Goal: Check status

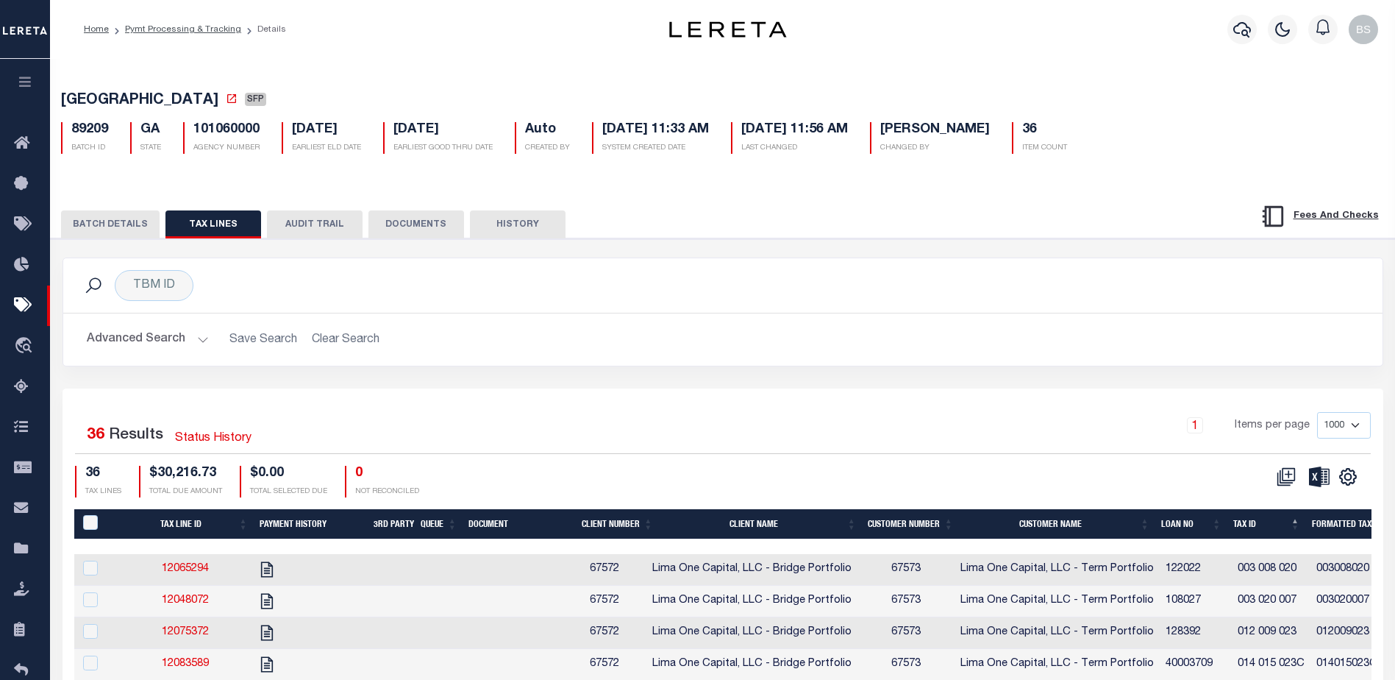
click at [880, 27] on div "Profile Sign out" at bounding box center [1111, 29] width 546 height 51
click at [1248, 31] on icon "button" at bounding box center [1242, 30] width 18 height 18
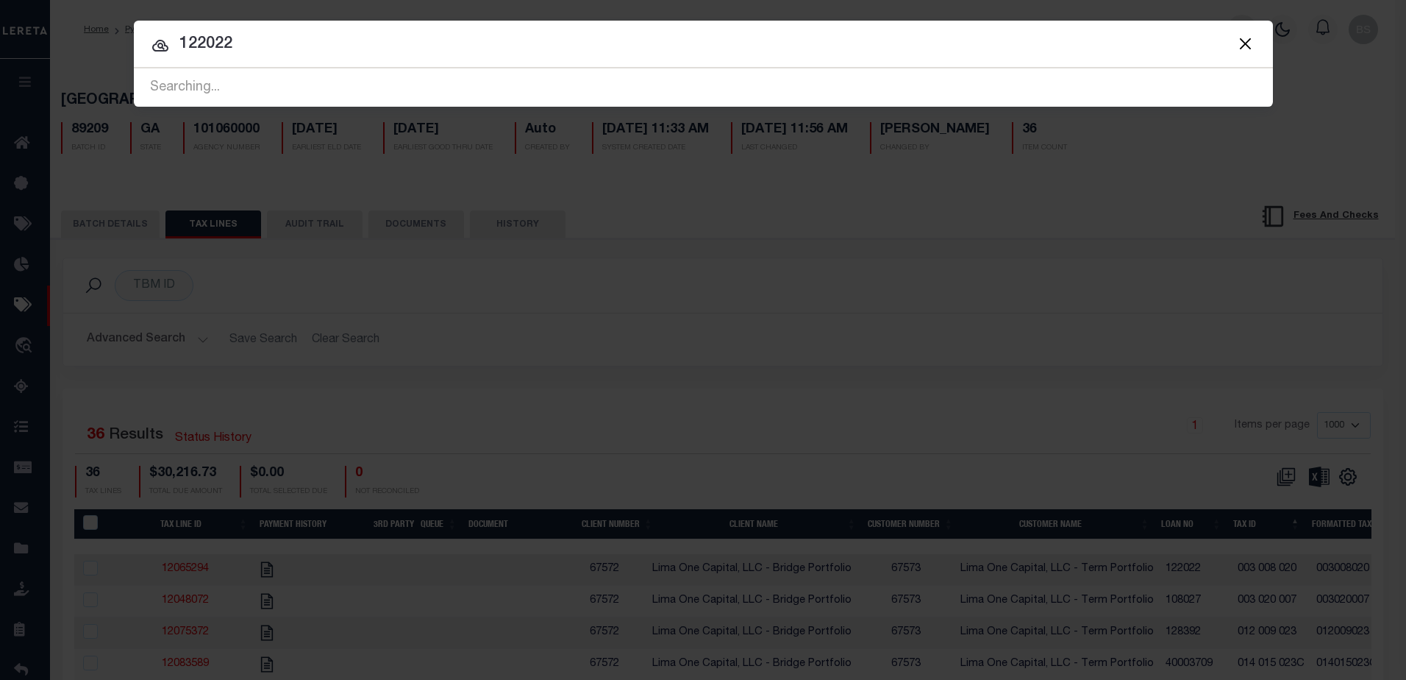
type input "122022"
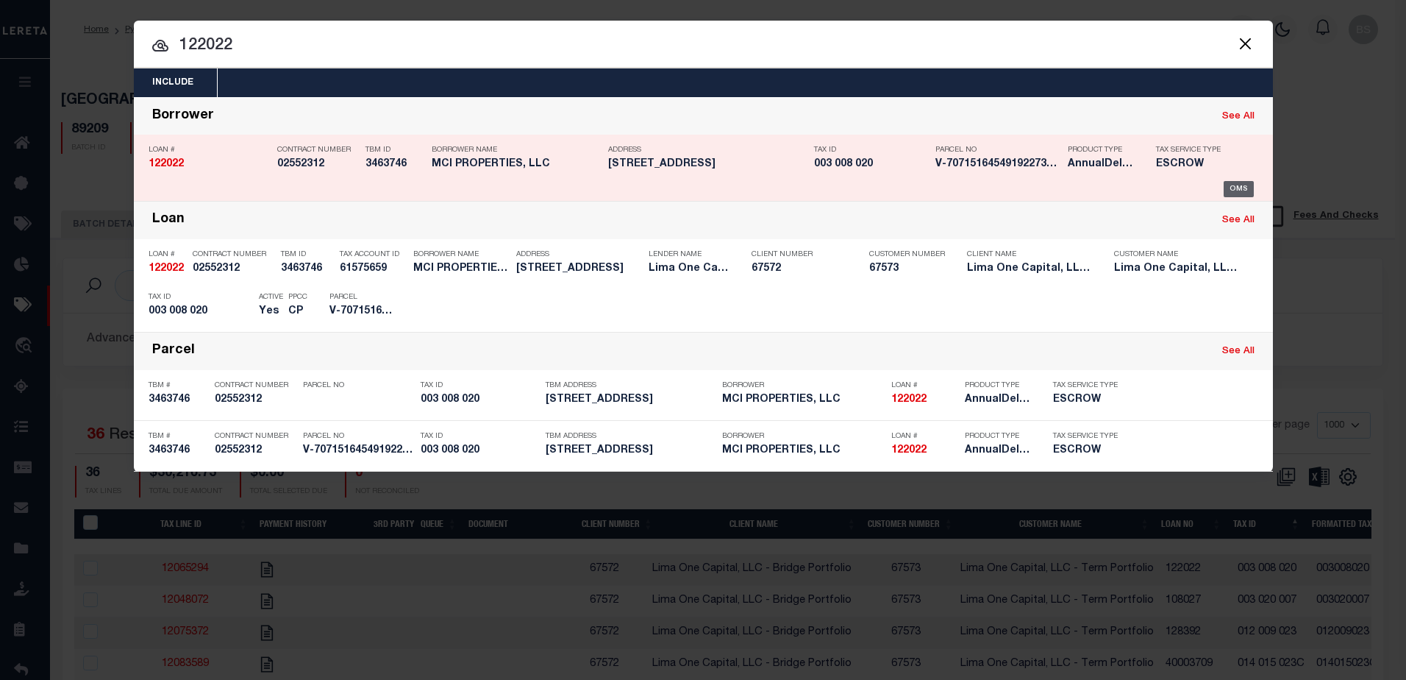
click at [1242, 190] on div "OMS" at bounding box center [1239, 189] width 30 height 16
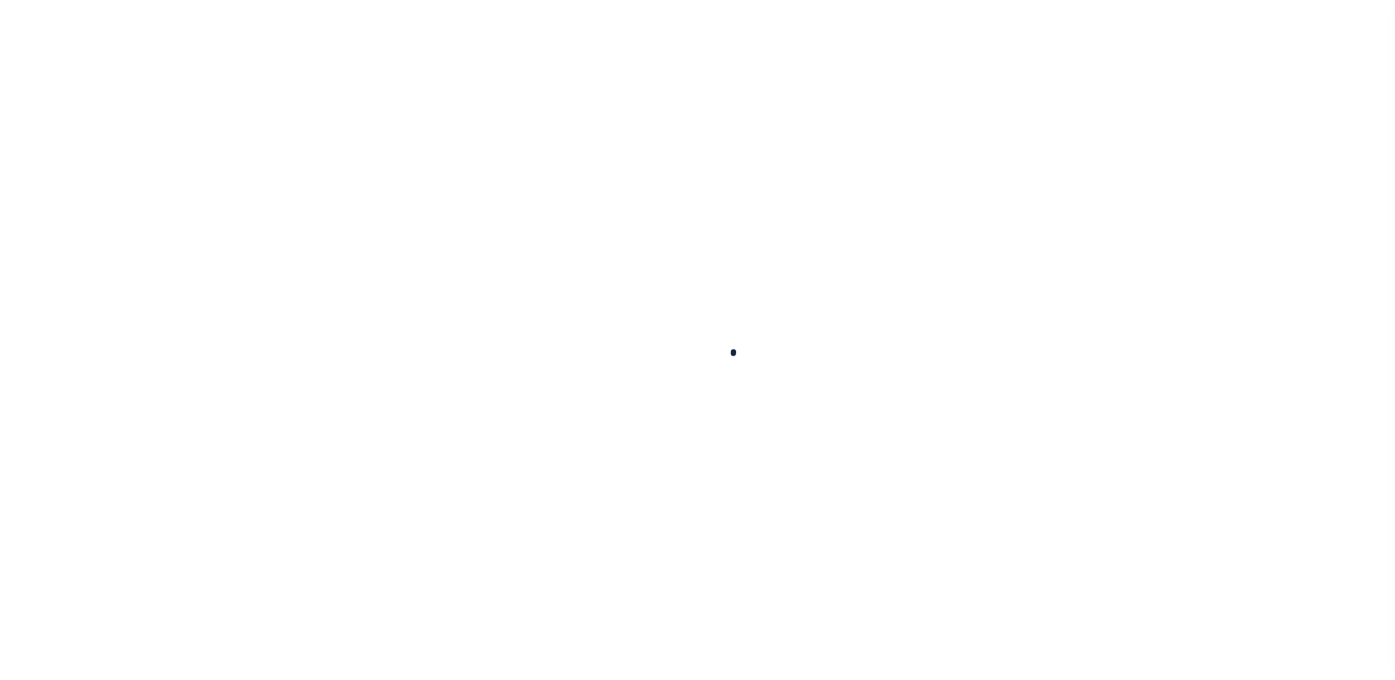
type input "122022"
type input "MCI PROPERTIES, LLC"
select select
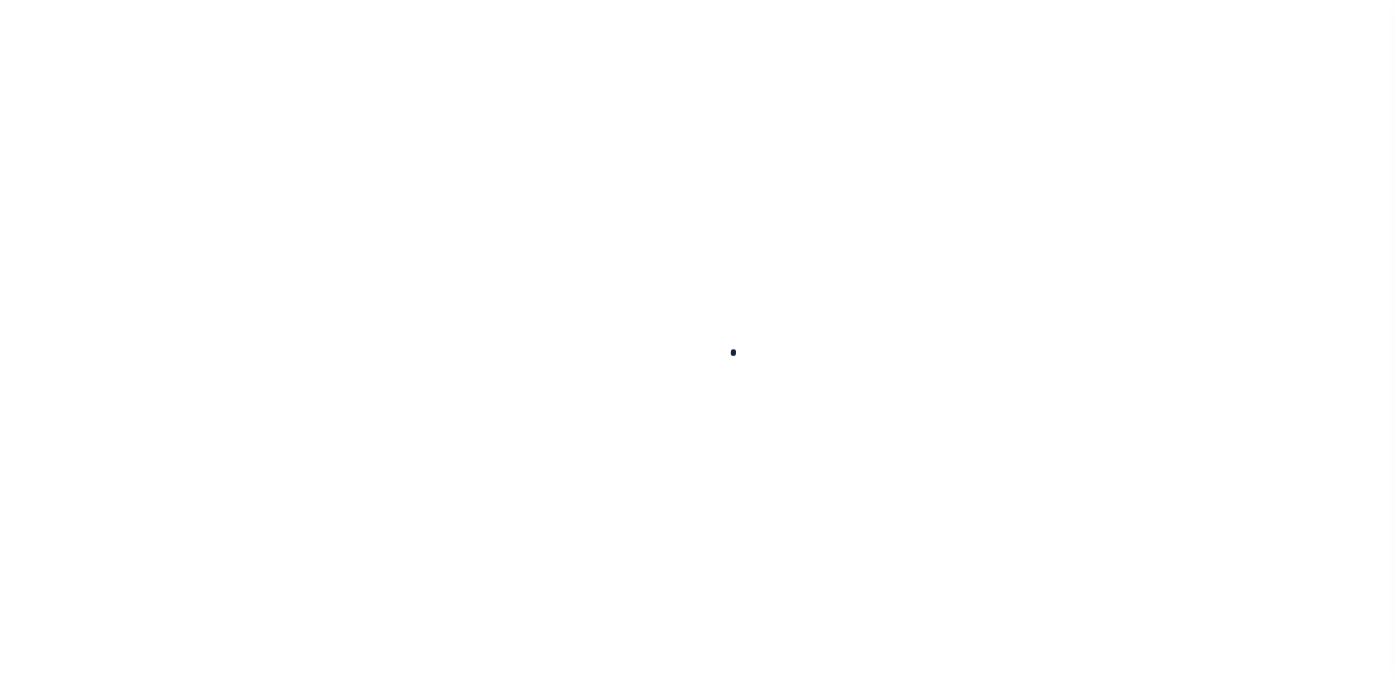
select select
type input "107 8TH STREET"
radio input "true"
select select "Escrow"
select select
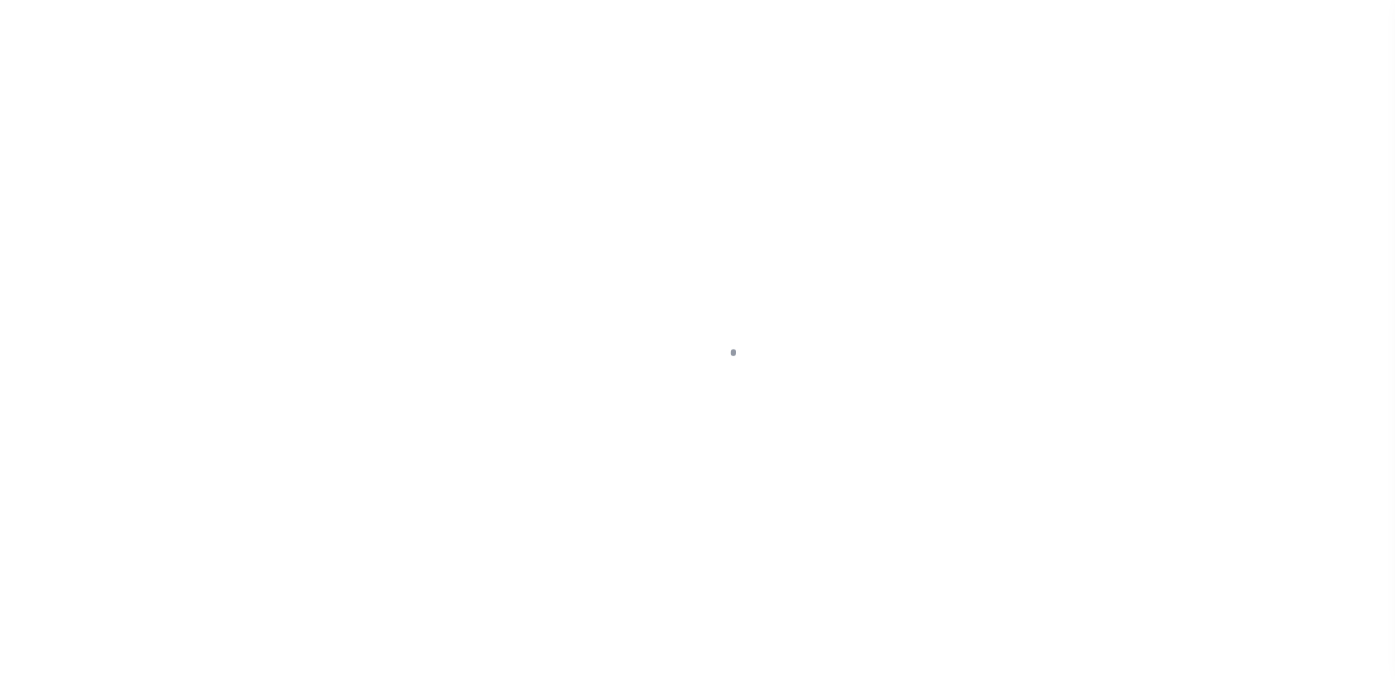
type input "COLUMBUS GA 31901"
type input "122022-1"
type input "GA"
type textarea "COLLECTOR: ENTITY: PARCEL: 3008020"
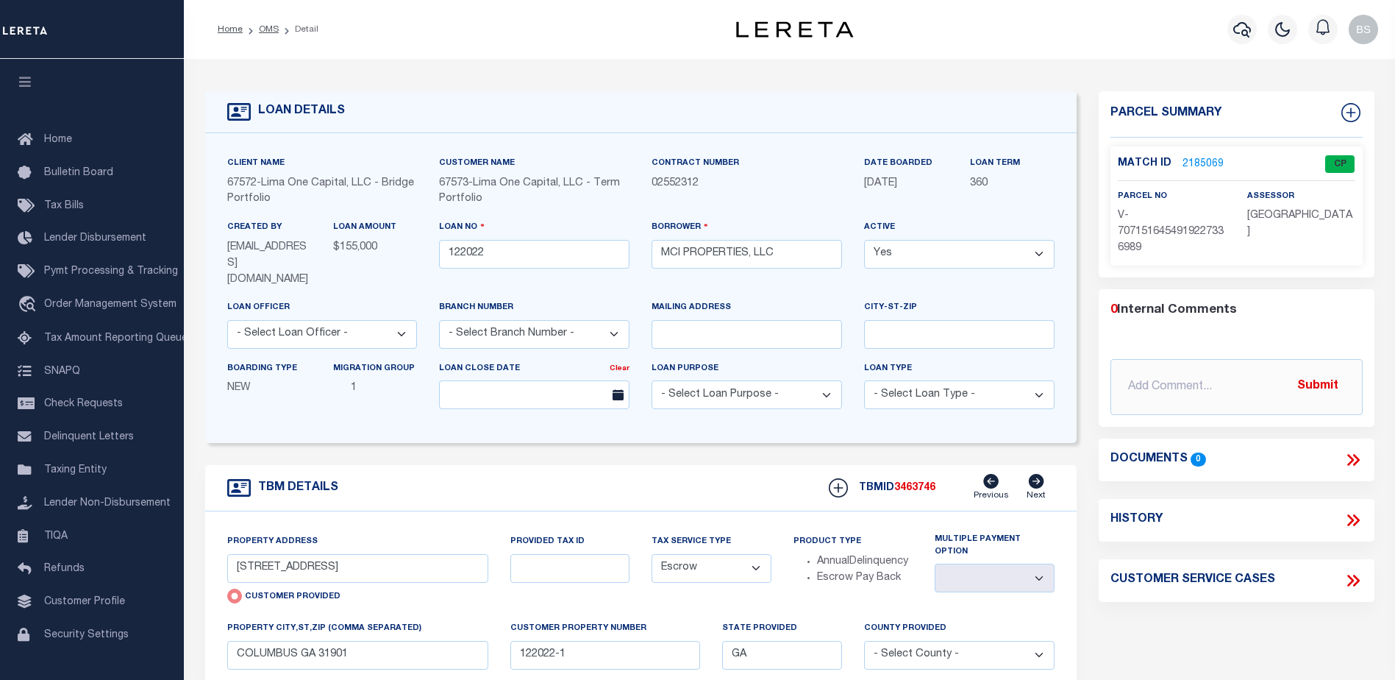
click at [1209, 162] on link "2185069" at bounding box center [1203, 164] width 41 height 15
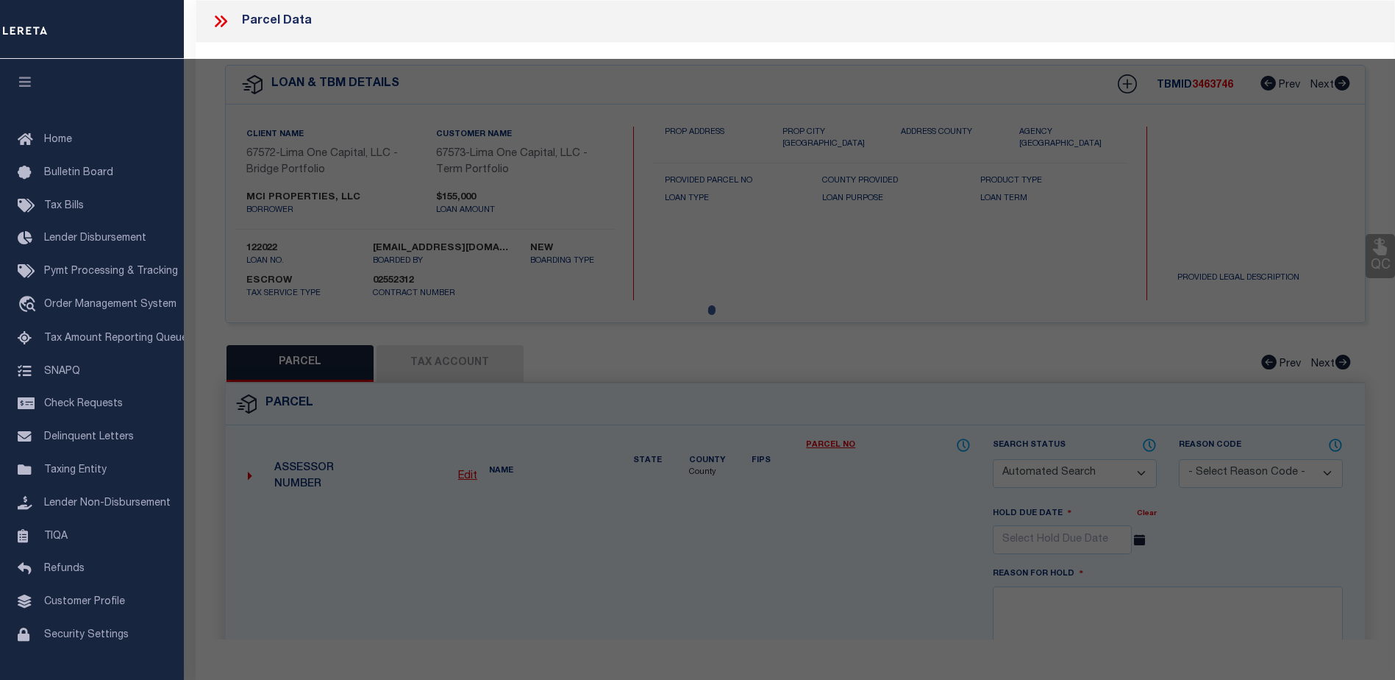
checkbox input "false"
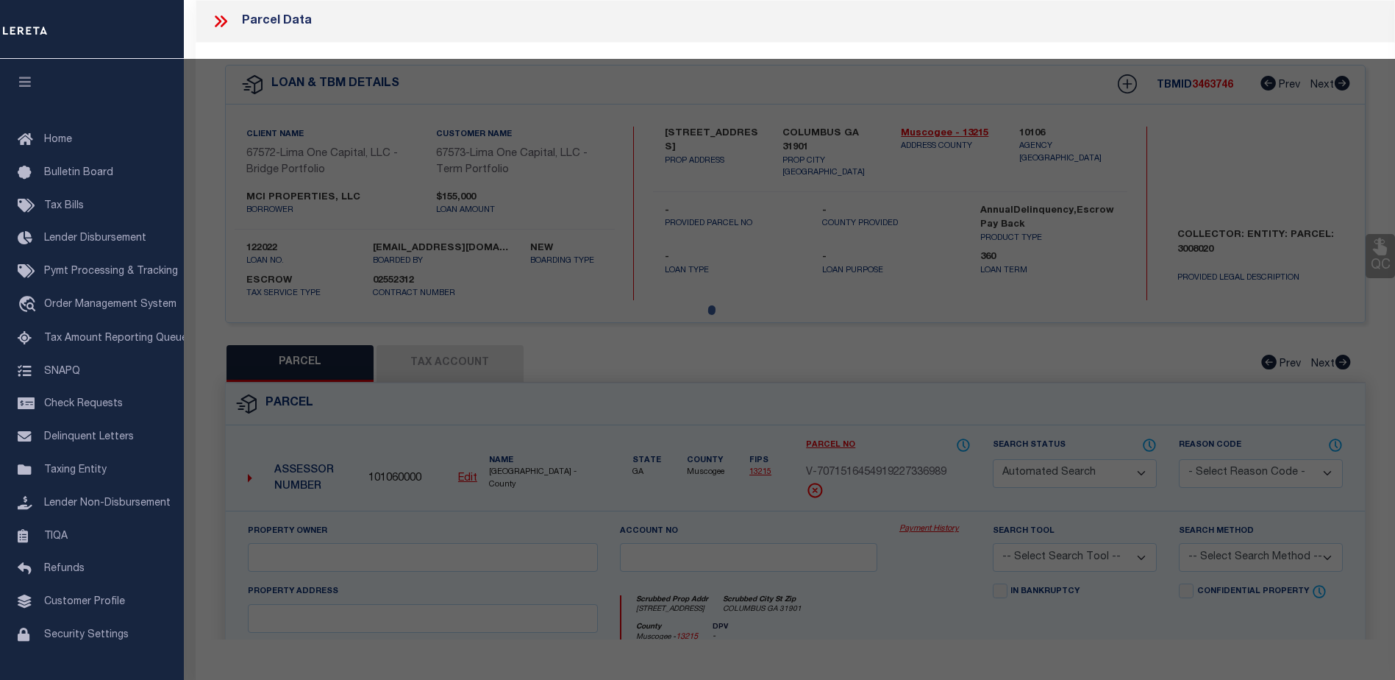
select select "CP"
type input "107 8TH STREET"
checkbox input "false"
type input "COLUMBUS GA 31901"
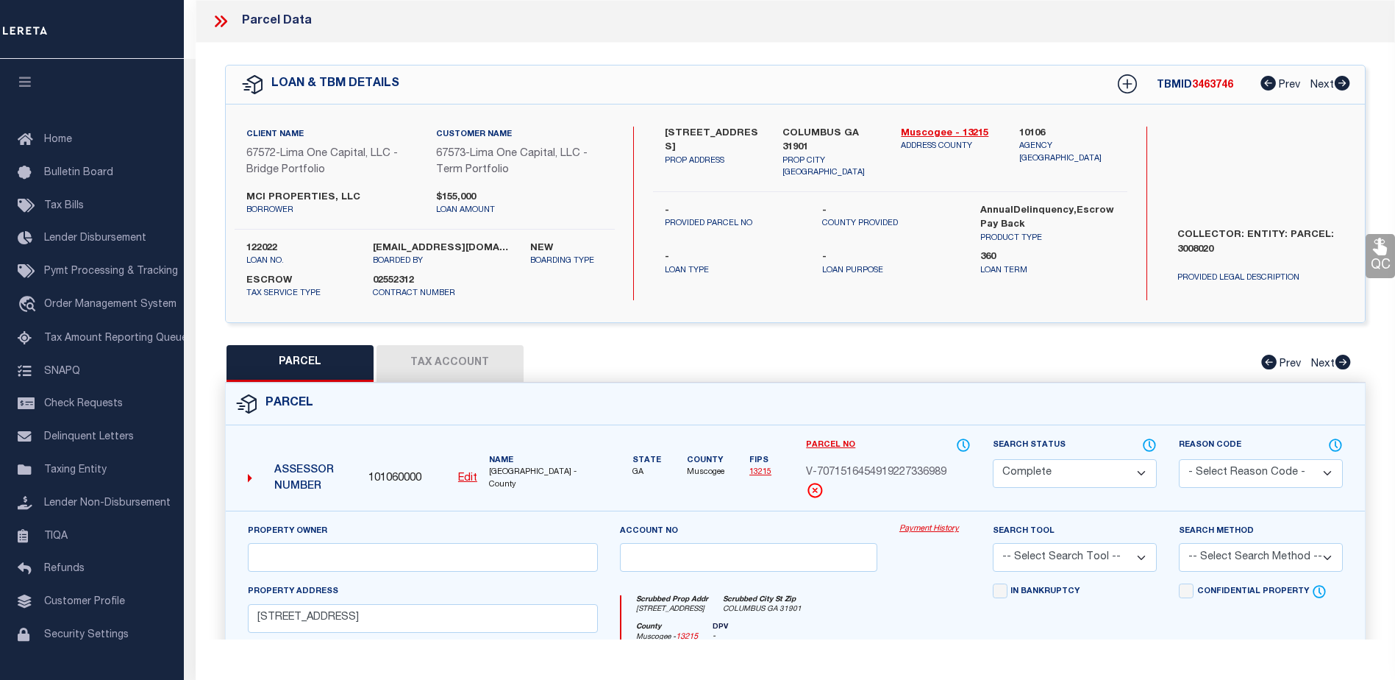
click at [938, 530] on link "Payment History" at bounding box center [934, 529] width 71 height 13
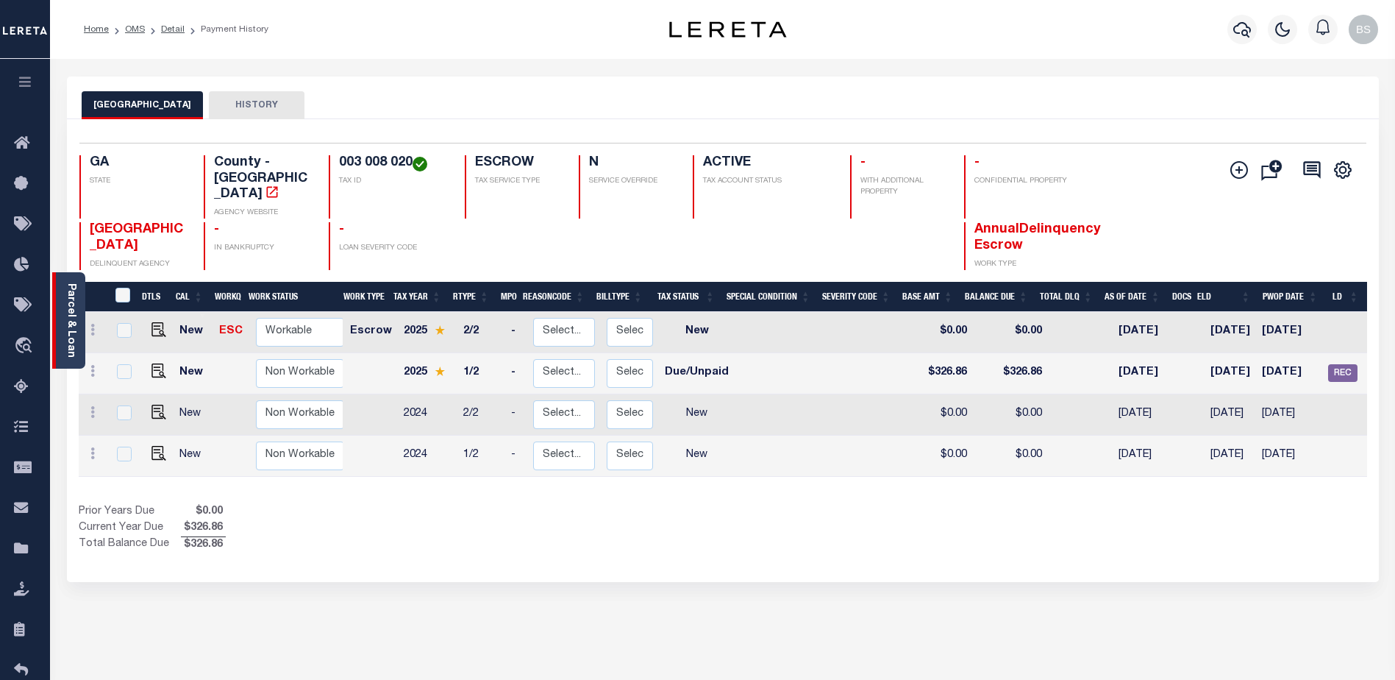
click at [68, 296] on link "Parcel & Loan" at bounding box center [70, 320] width 10 height 74
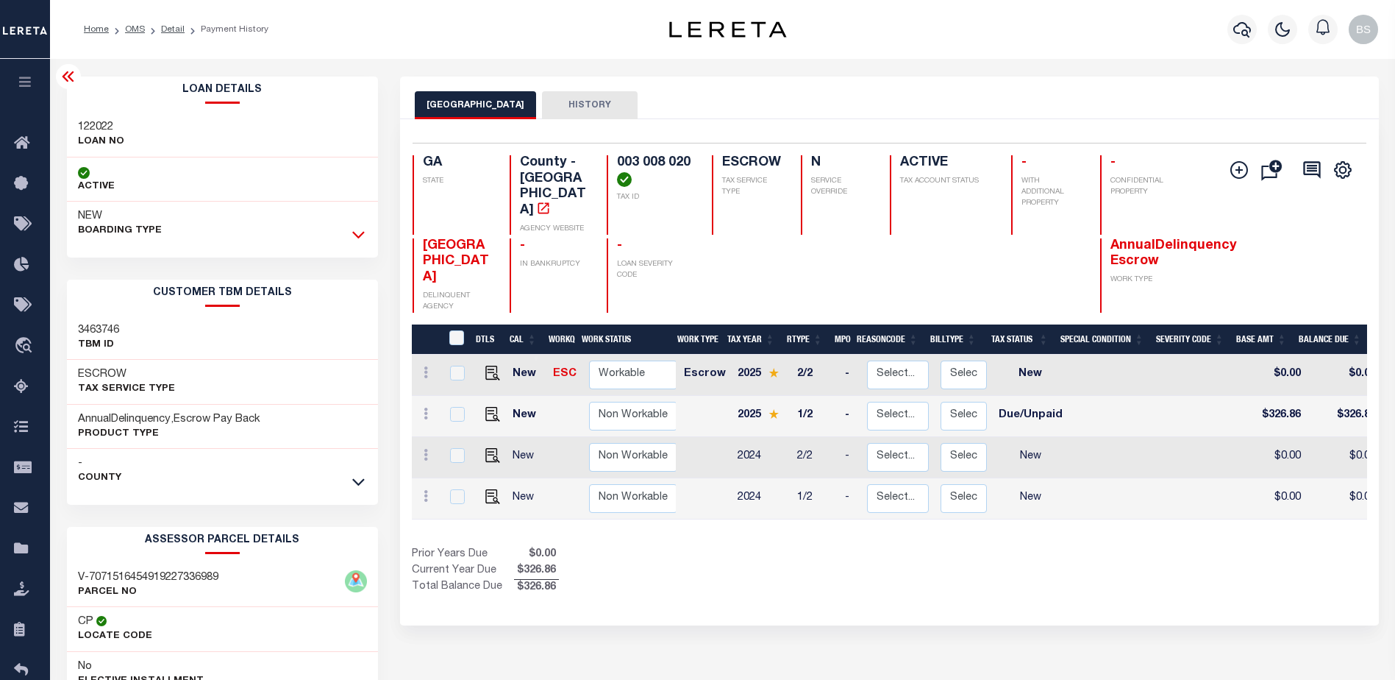
click at [356, 231] on icon at bounding box center [358, 234] width 13 height 15
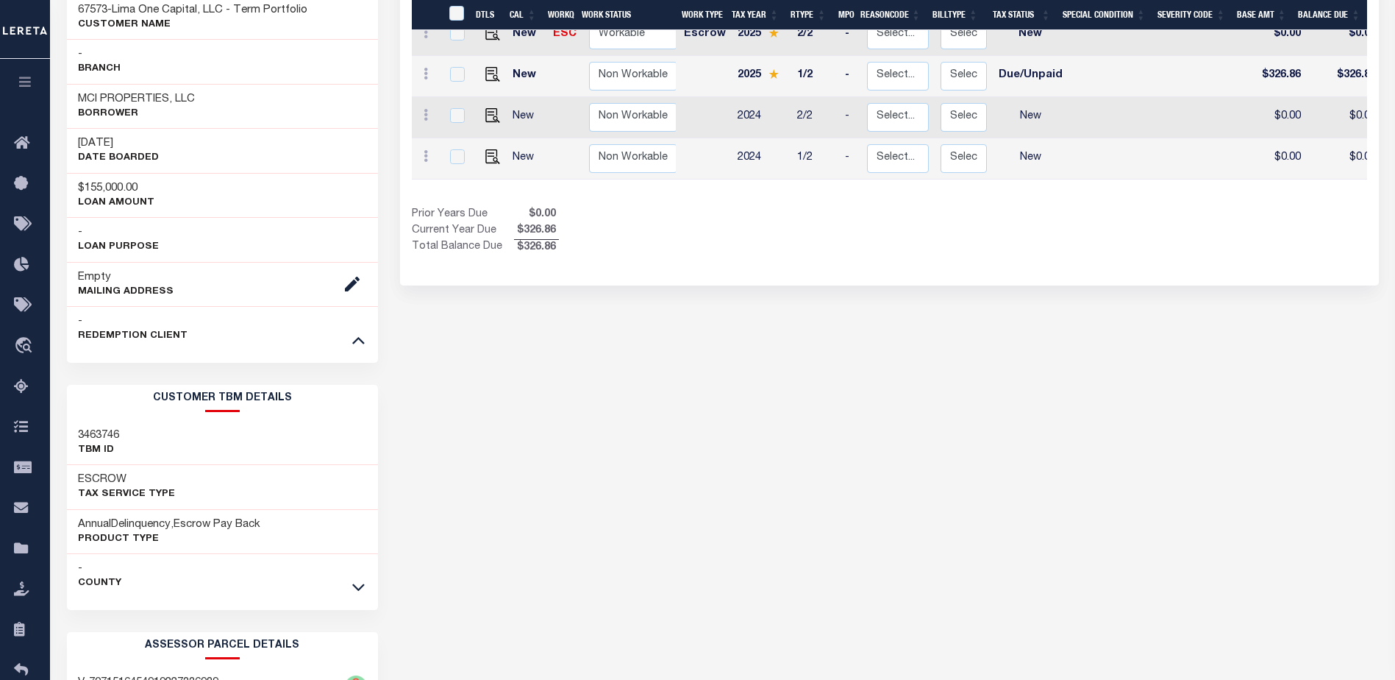
scroll to position [368, 0]
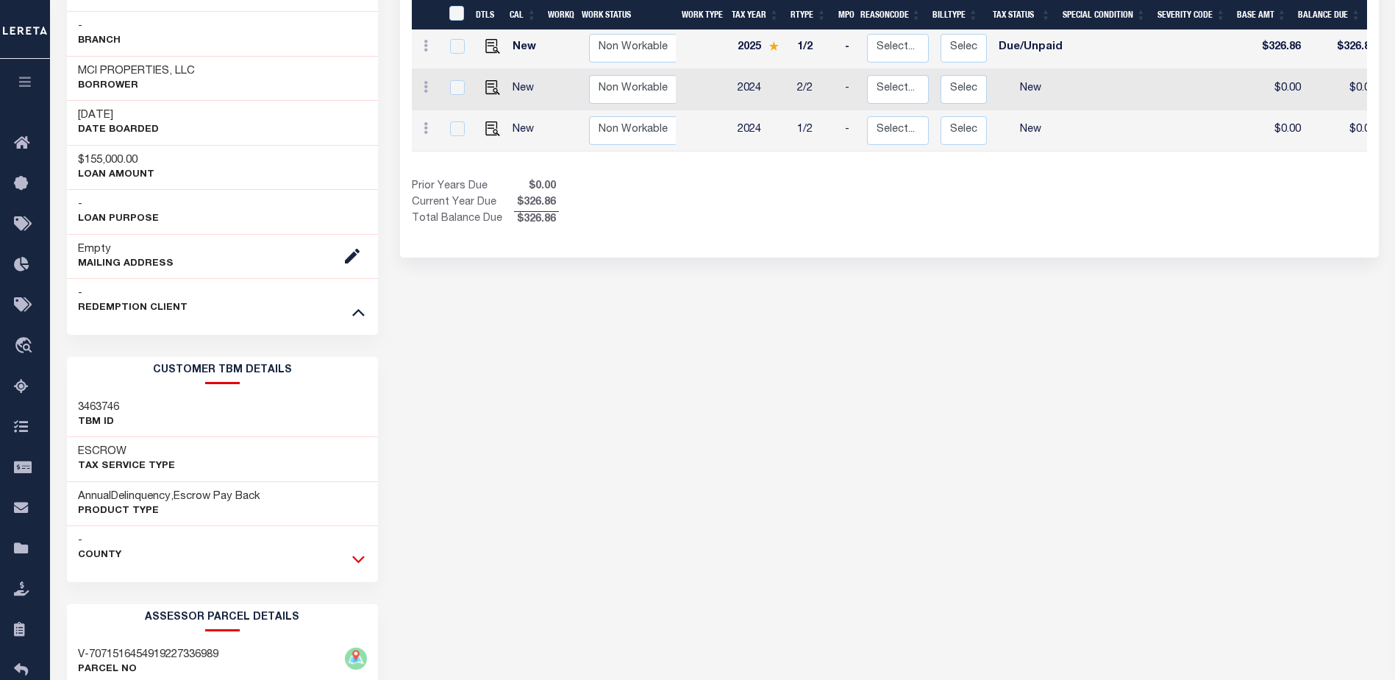
click at [359, 554] on icon at bounding box center [358, 558] width 13 height 15
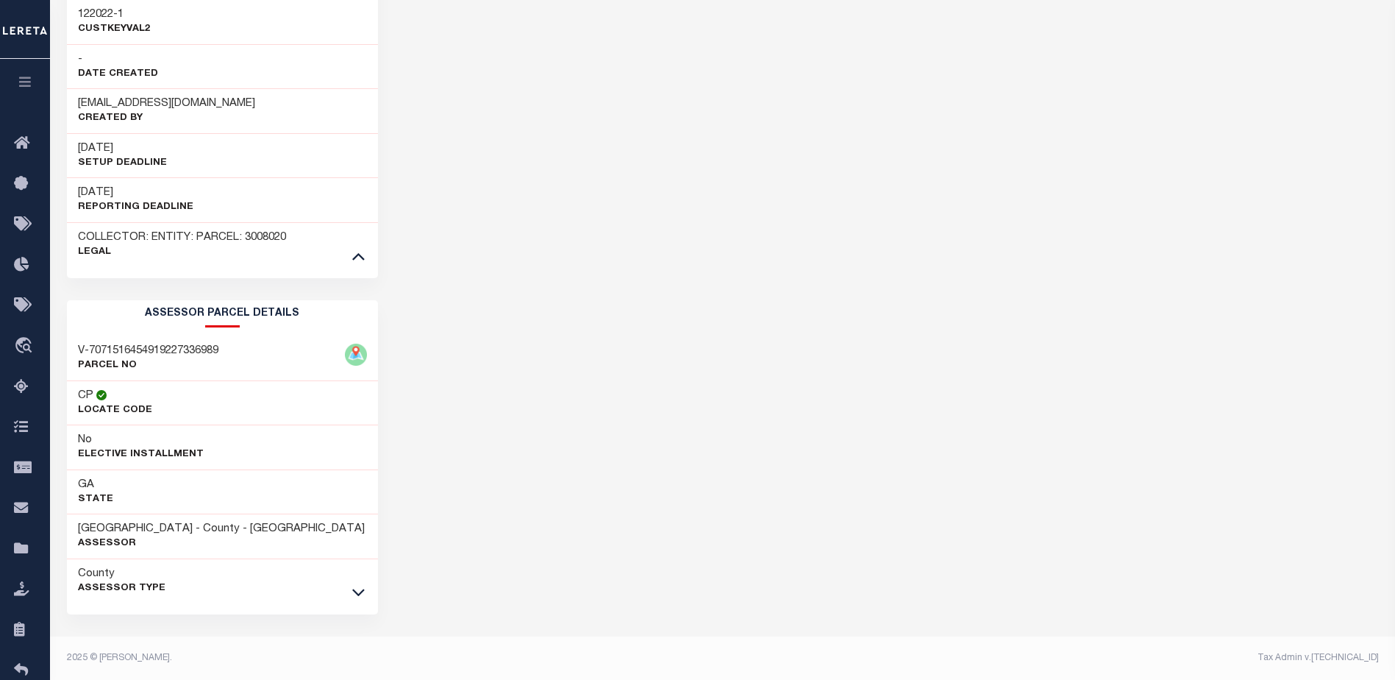
scroll to position [1164, 0]
click at [360, 595] on icon at bounding box center [358, 590] width 13 height 15
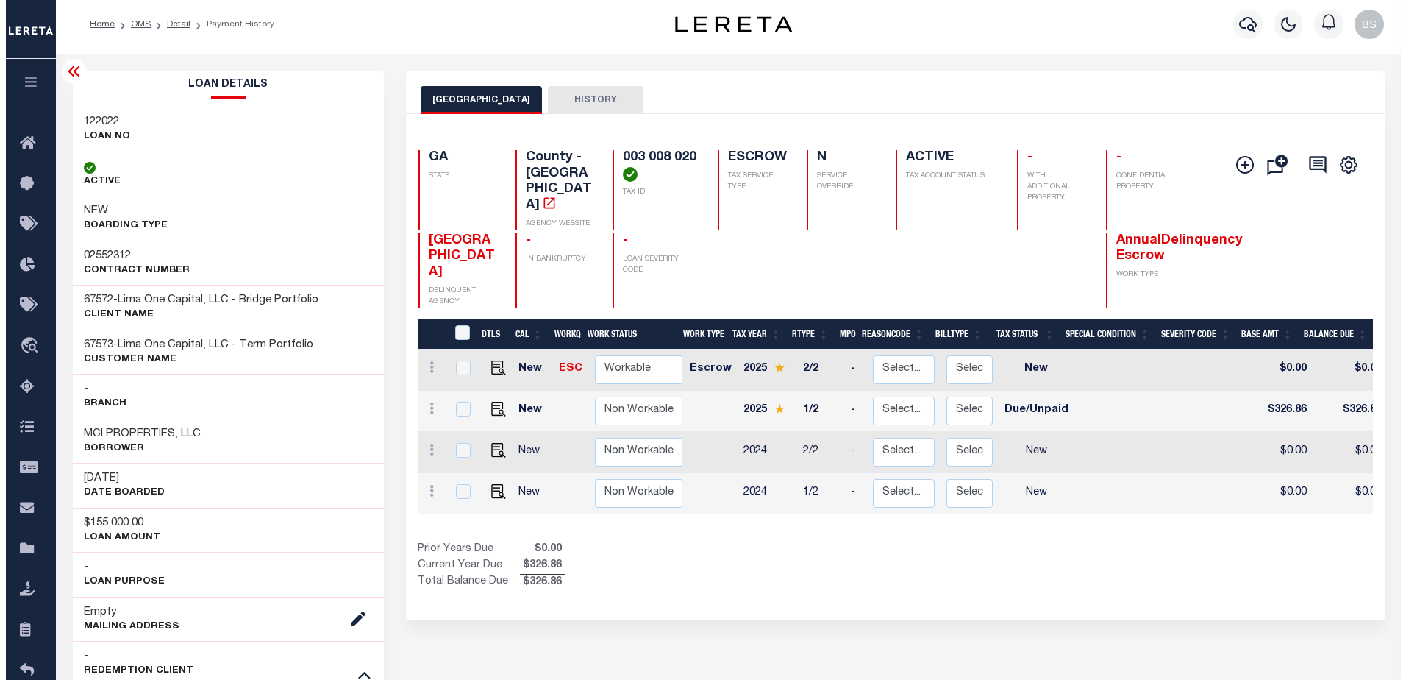
scroll to position [0, 0]
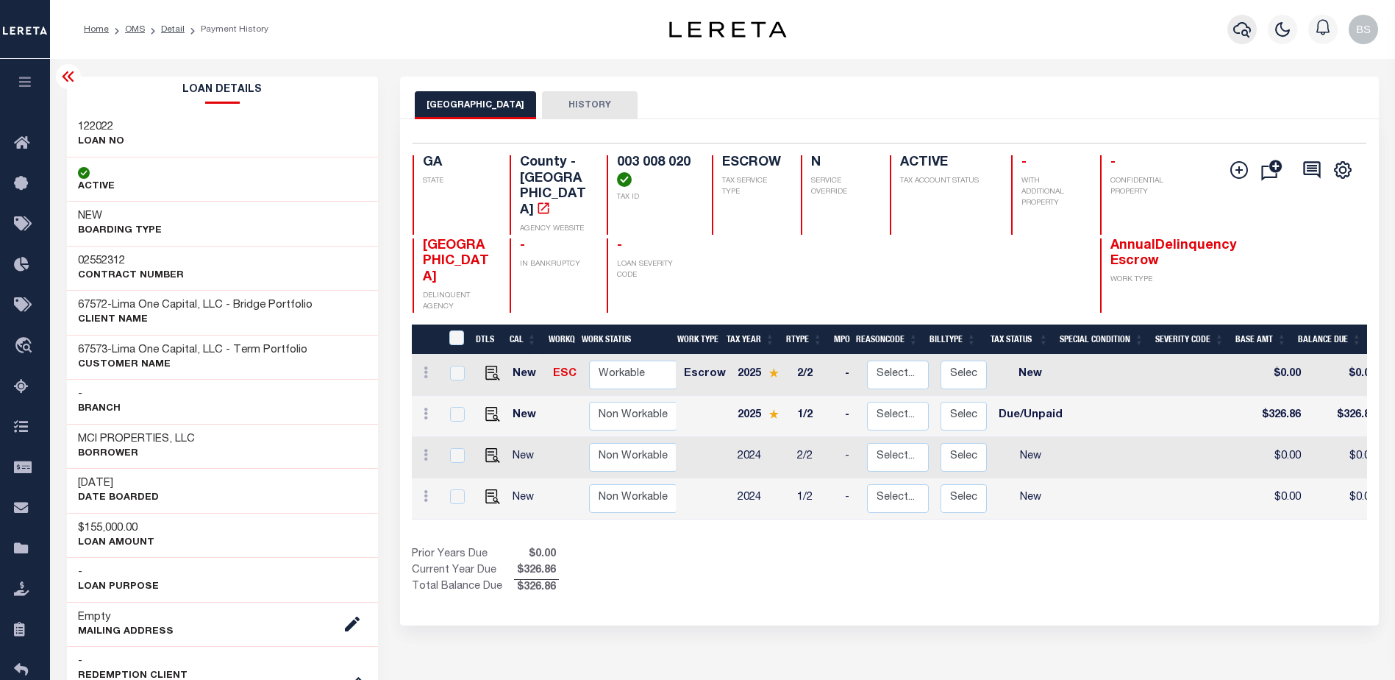
click at [1250, 30] on icon "button" at bounding box center [1242, 29] width 18 height 15
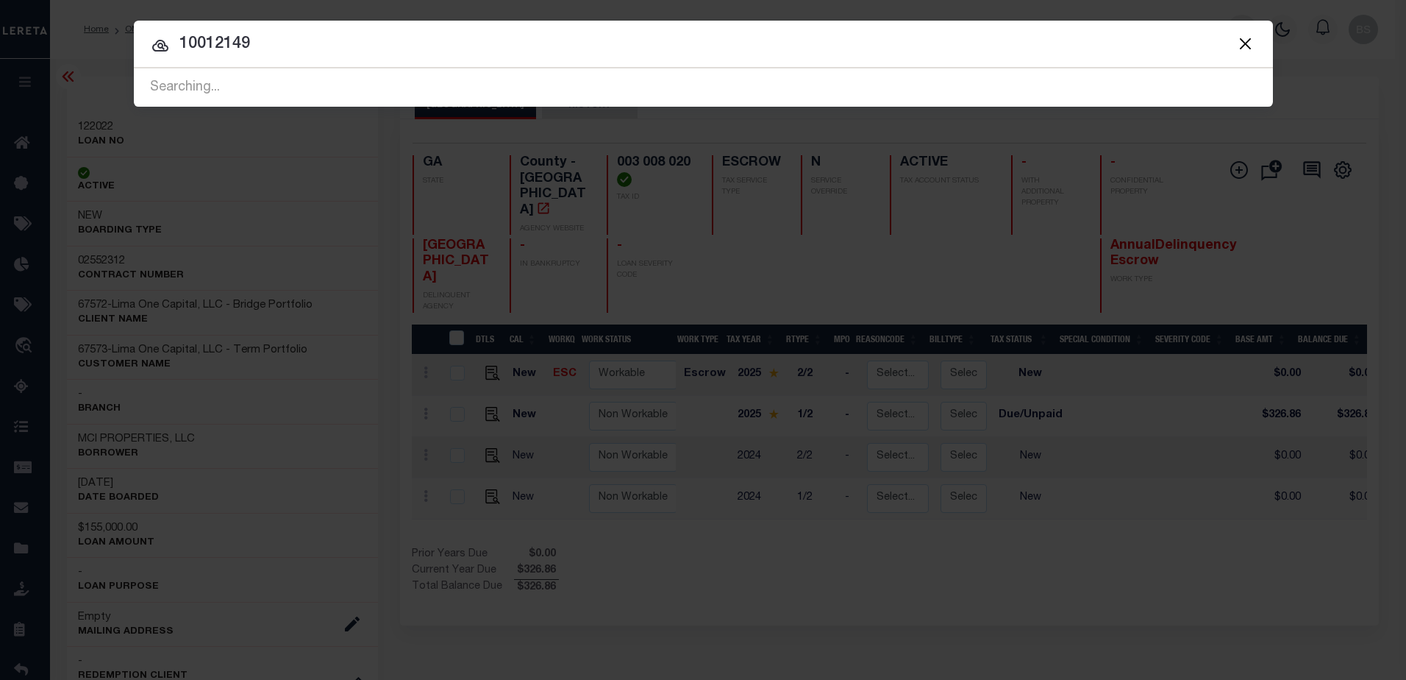
type input "10012149"
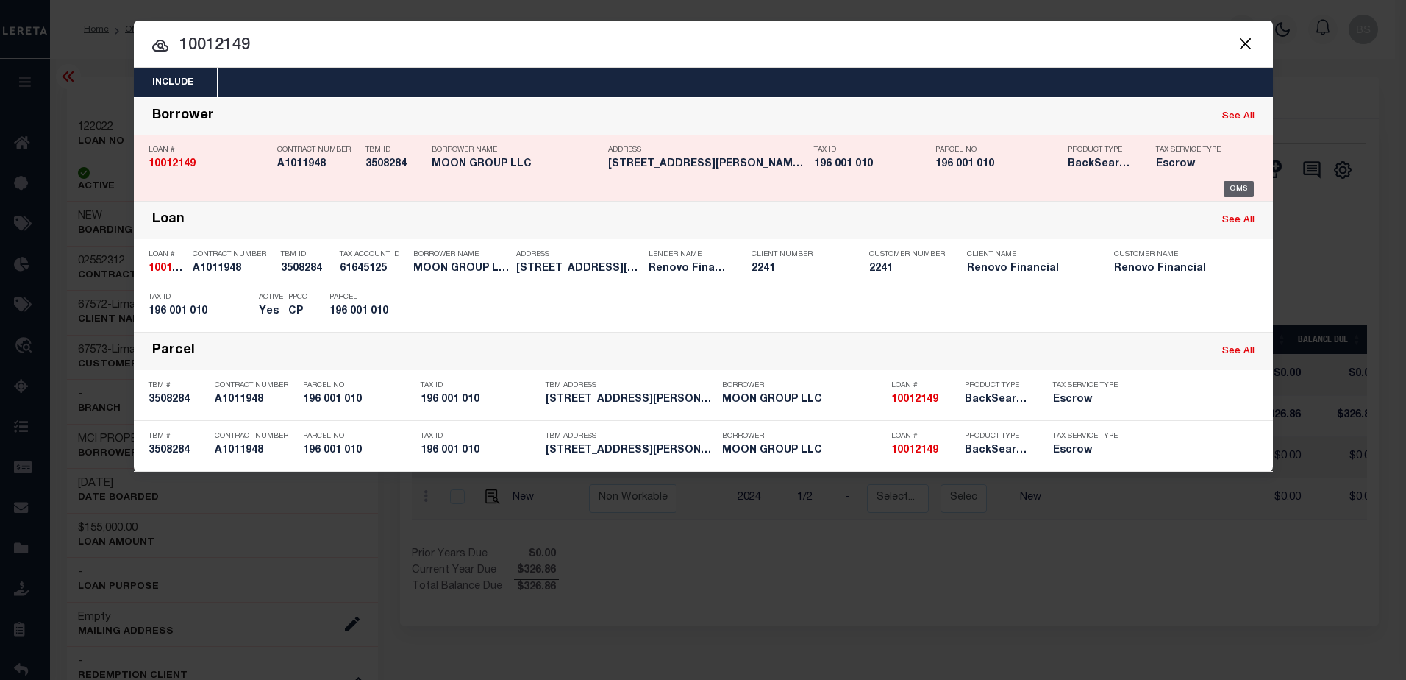
click at [1233, 186] on div "OMS" at bounding box center [1239, 189] width 30 height 16
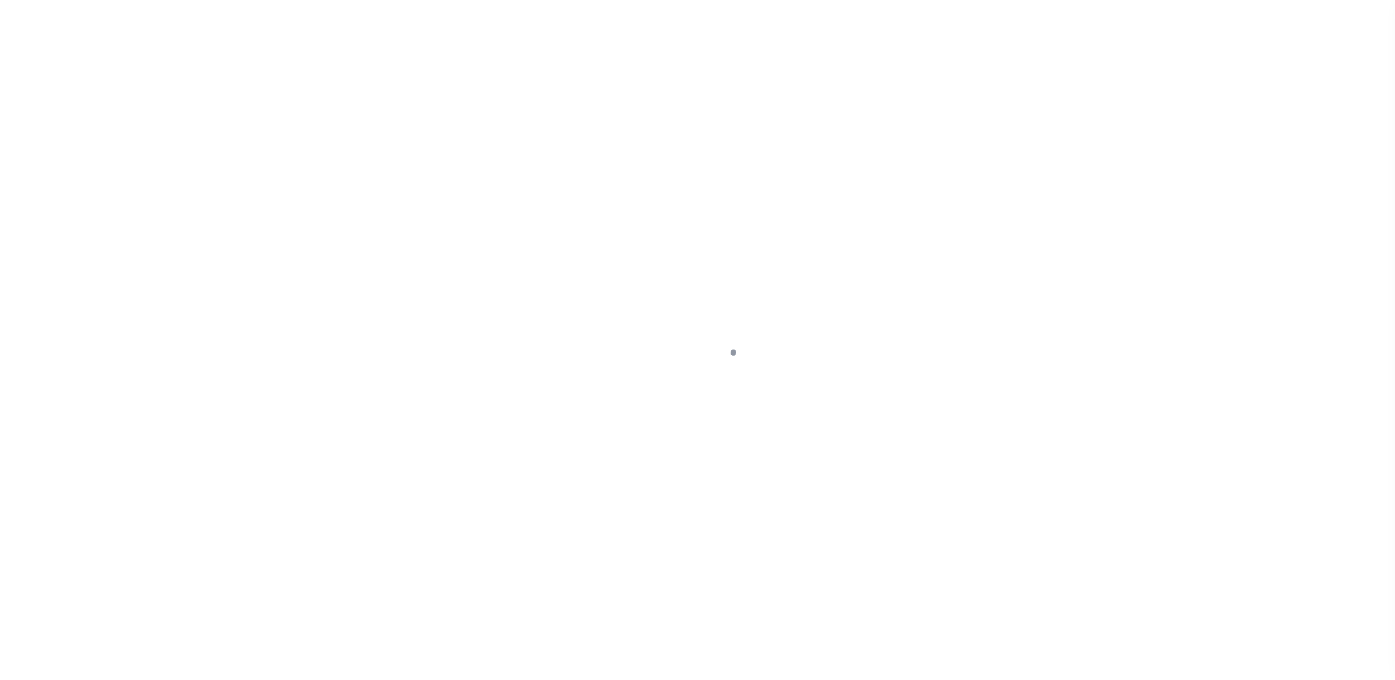
select select "400"
select select "Escrow"
type input "6348 OLDE TOWNE DR"
type input "196 001 010"
select select
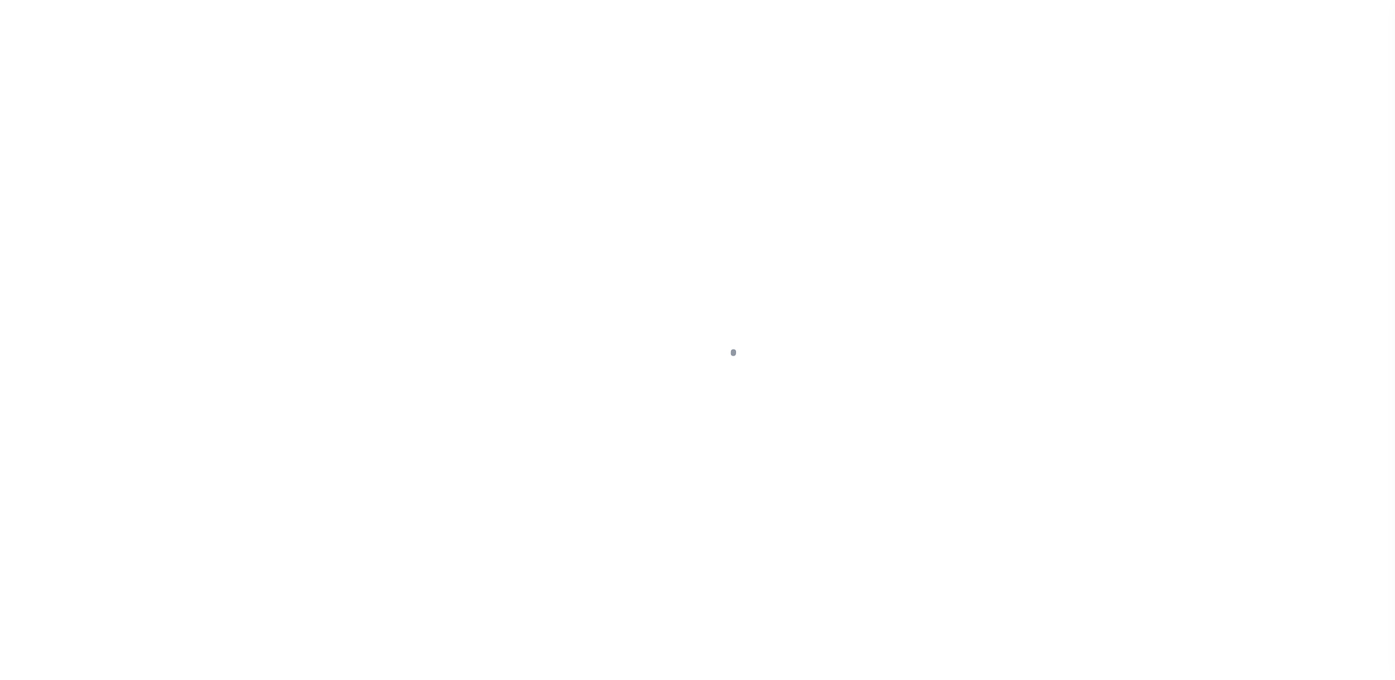
type input "COLUMBUS, GA 31907"
type input "a0kUS00000DOmvG"
type input "GA"
select select
select select "164194"
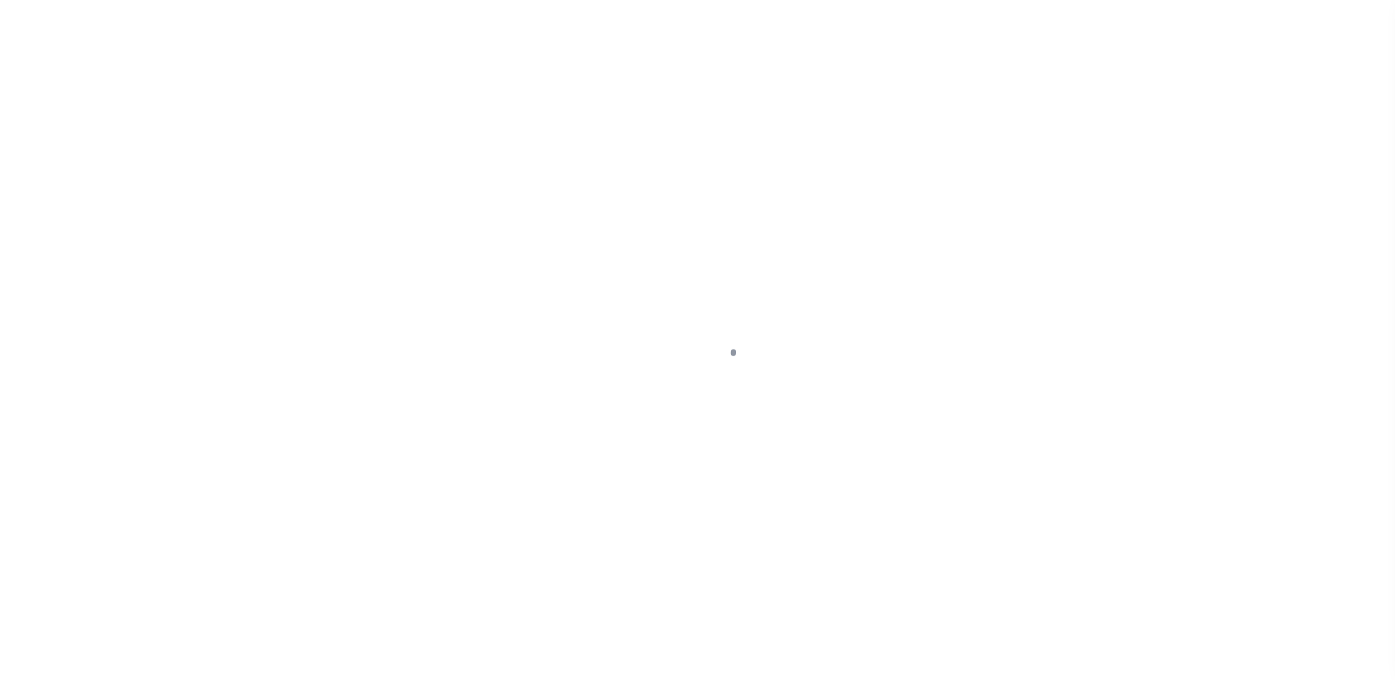
select select "25067"
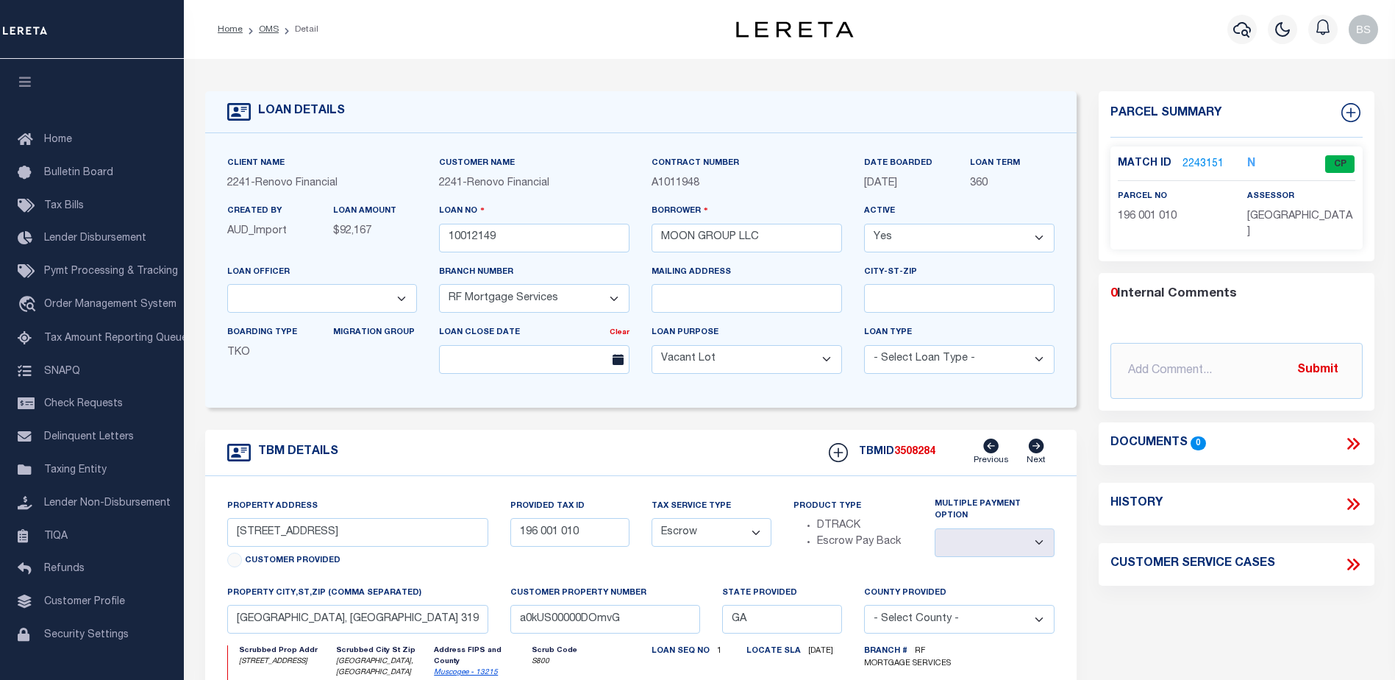
click at [1212, 163] on link "2243151" at bounding box center [1203, 164] width 41 height 15
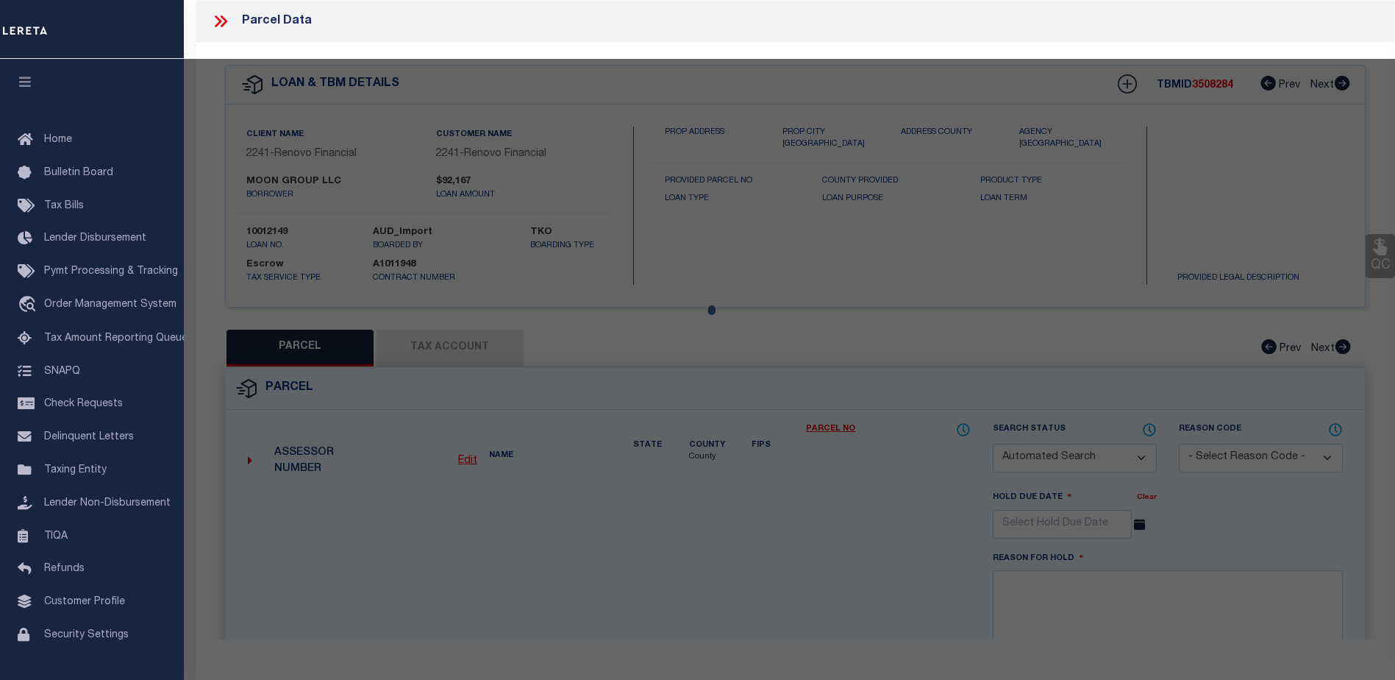
checkbox input "false"
select select "CP"
type input "MOON PROPERTY GRP LLC"
select select "ATL"
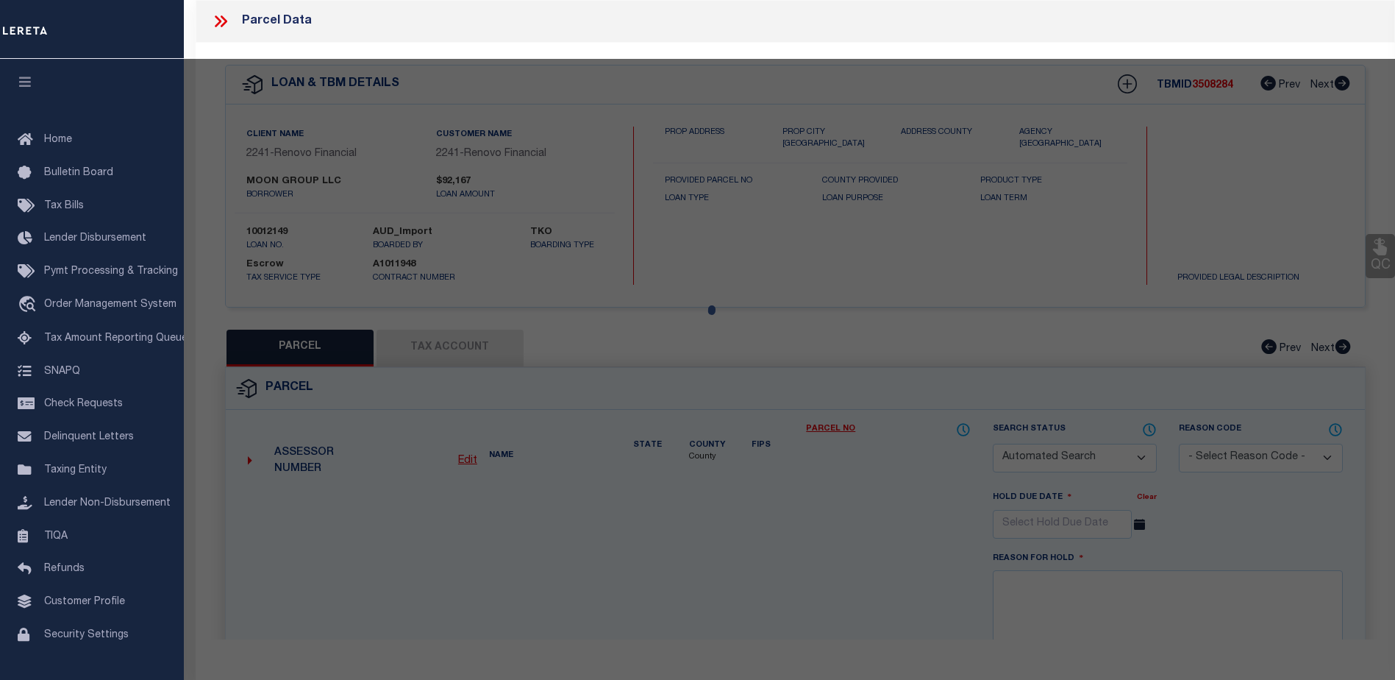
select select "ADD"
type input "6348 OLDE TOWNE DR"
checkbox input "false"
type input "COLUMBUS, GA 31907"
type textarea "LT 10 OLDE TOWNE SEC II"
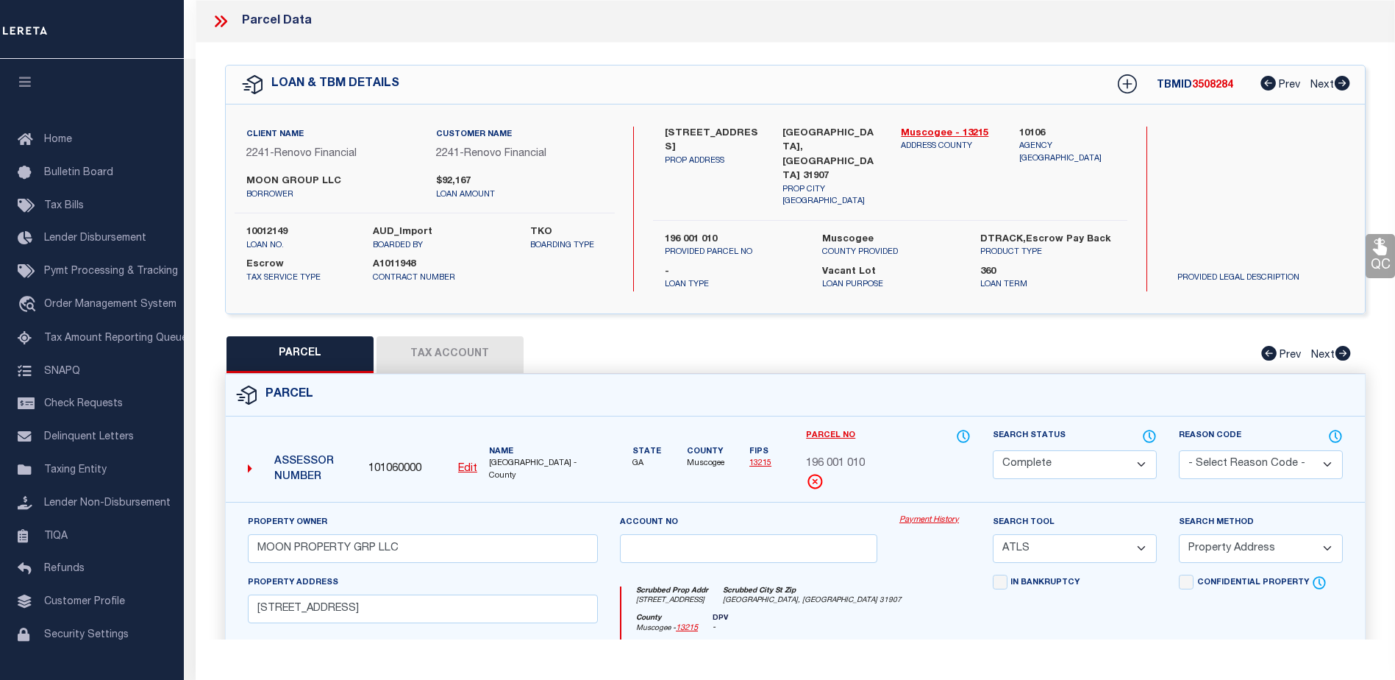
click at [940, 516] on link "Payment History" at bounding box center [934, 520] width 71 height 13
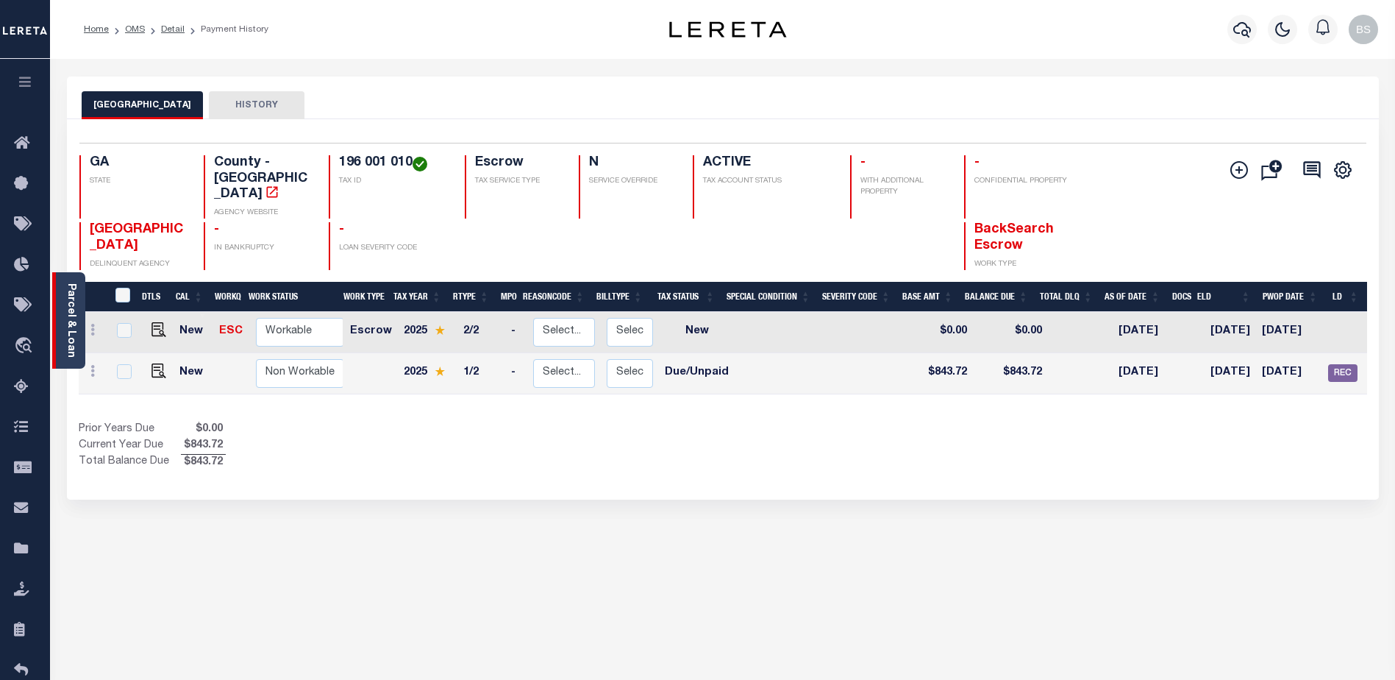
click at [78, 304] on div "Parcel & Loan" at bounding box center [68, 320] width 33 height 96
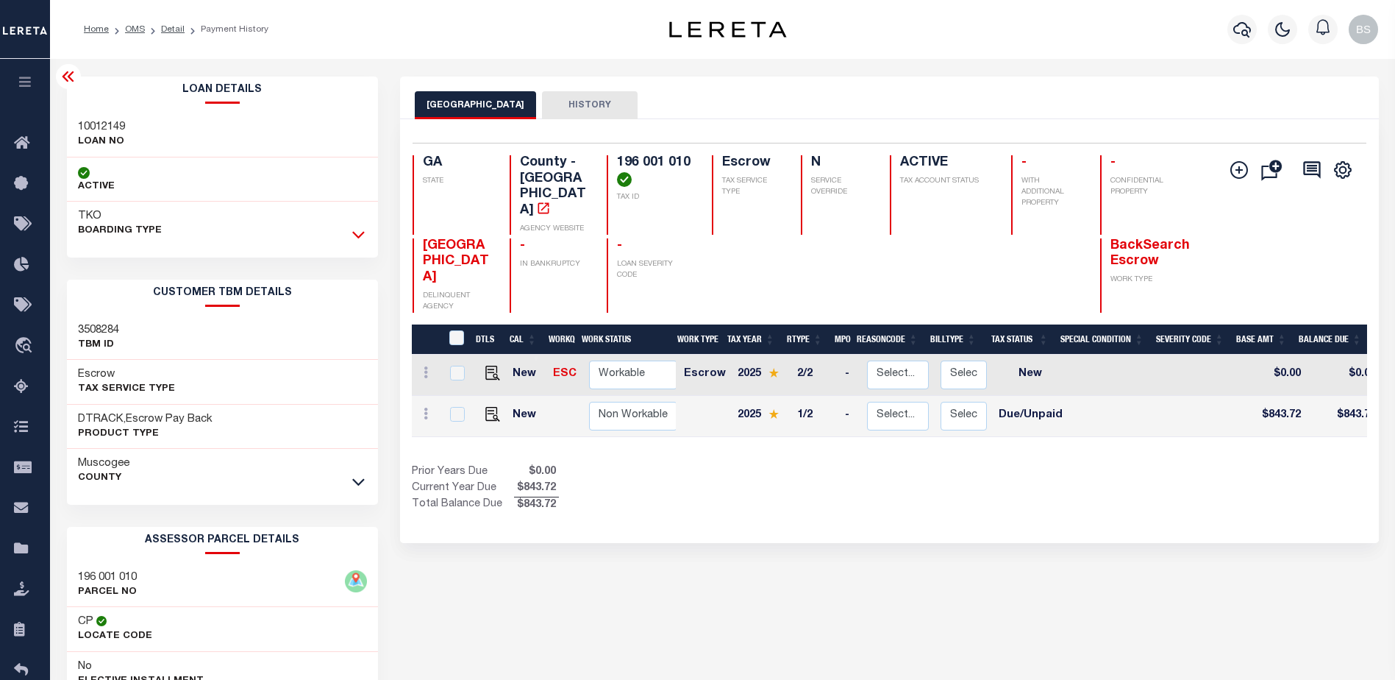
click at [360, 235] on icon at bounding box center [358, 234] width 13 height 15
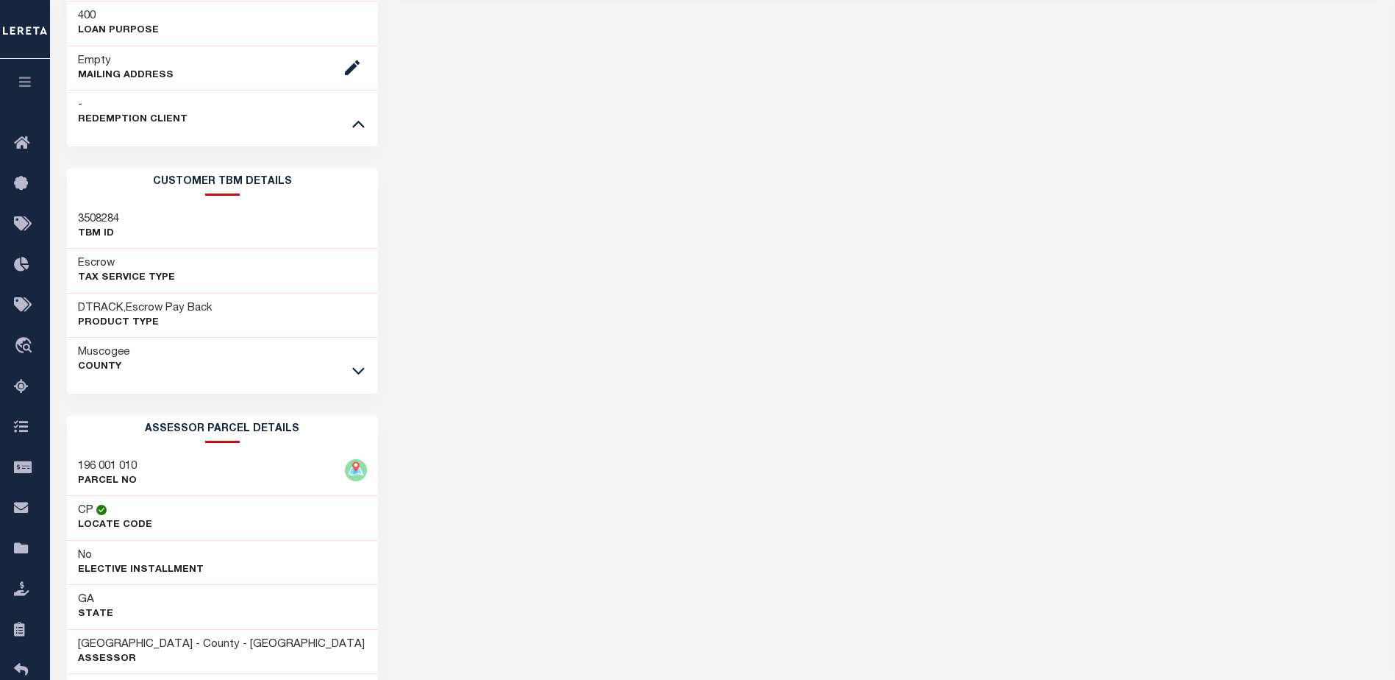
scroll to position [588, 0]
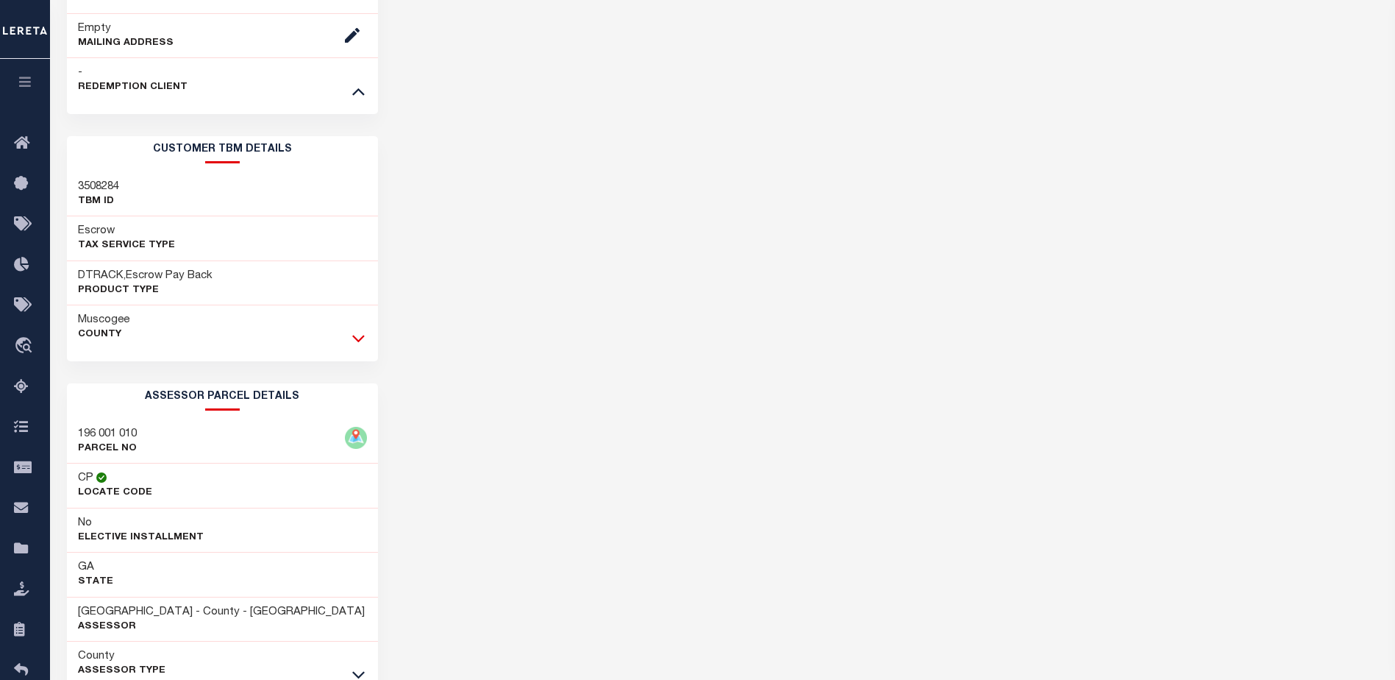
click at [360, 338] on icon at bounding box center [358, 337] width 13 height 15
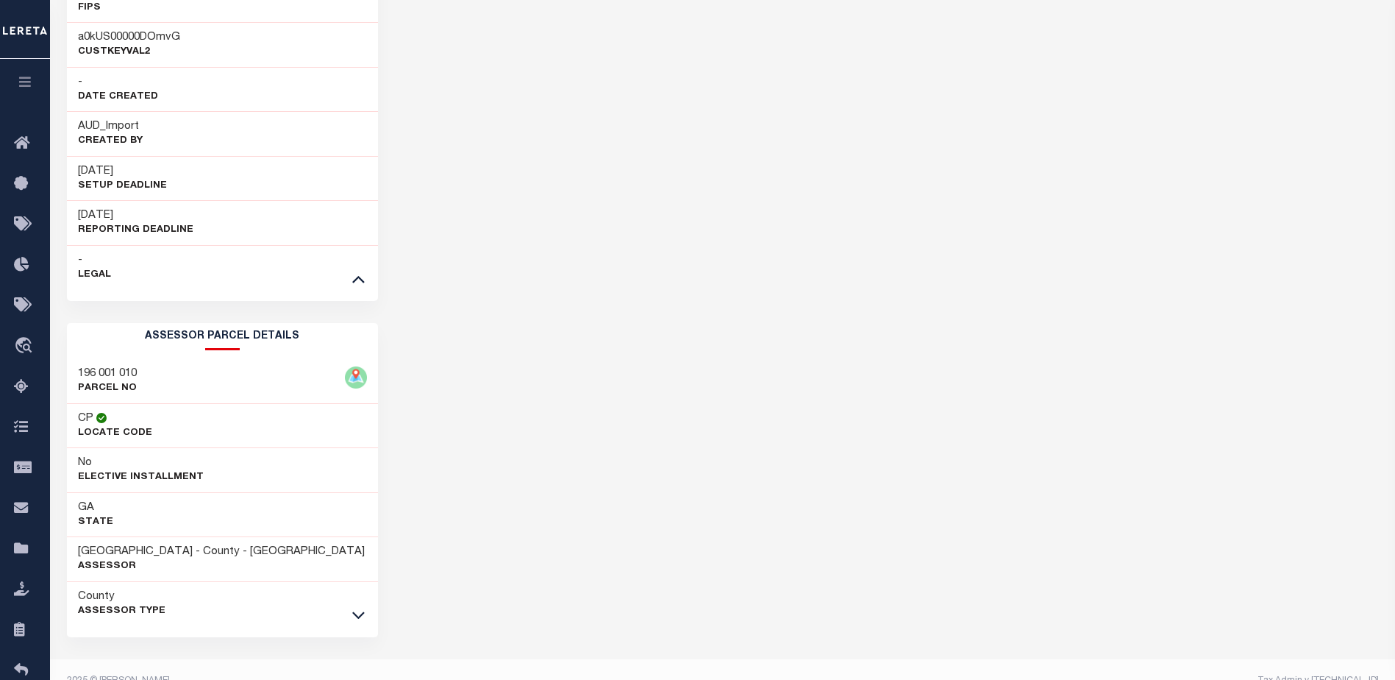
scroll to position [1164, 0]
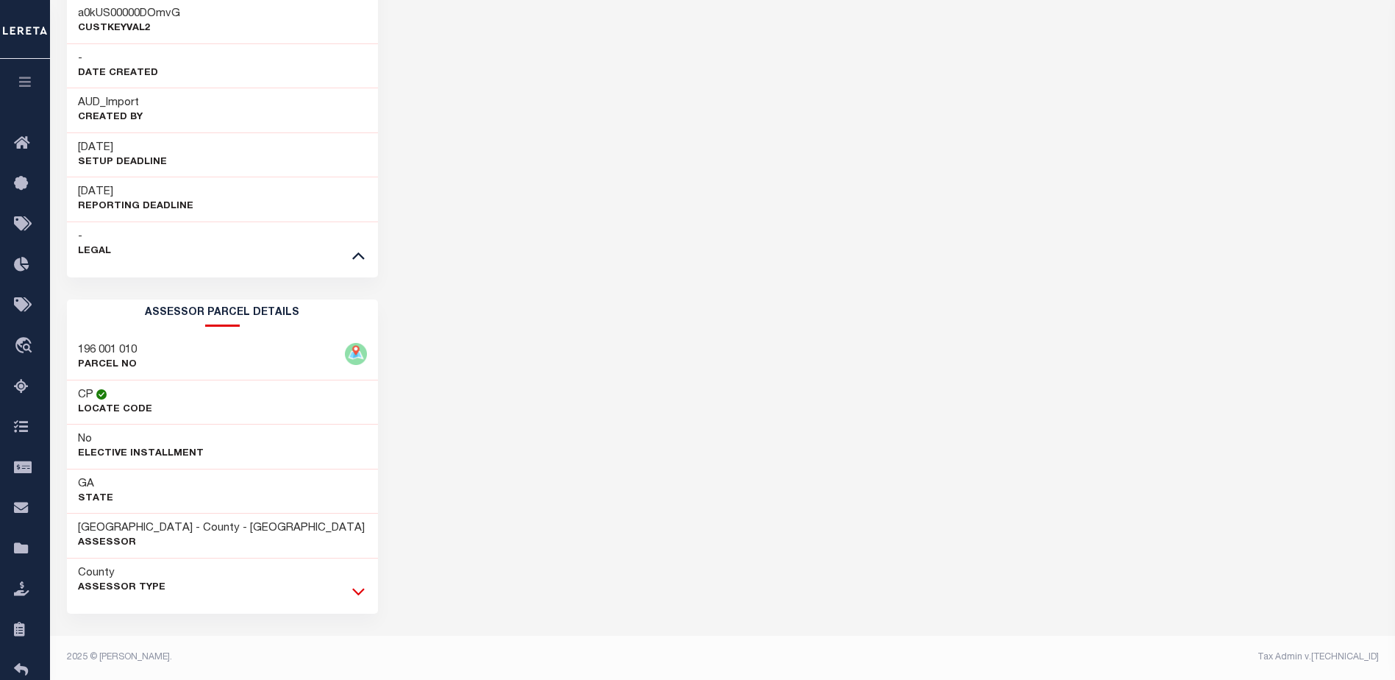
click at [359, 594] on icon at bounding box center [358, 591] width 13 height 7
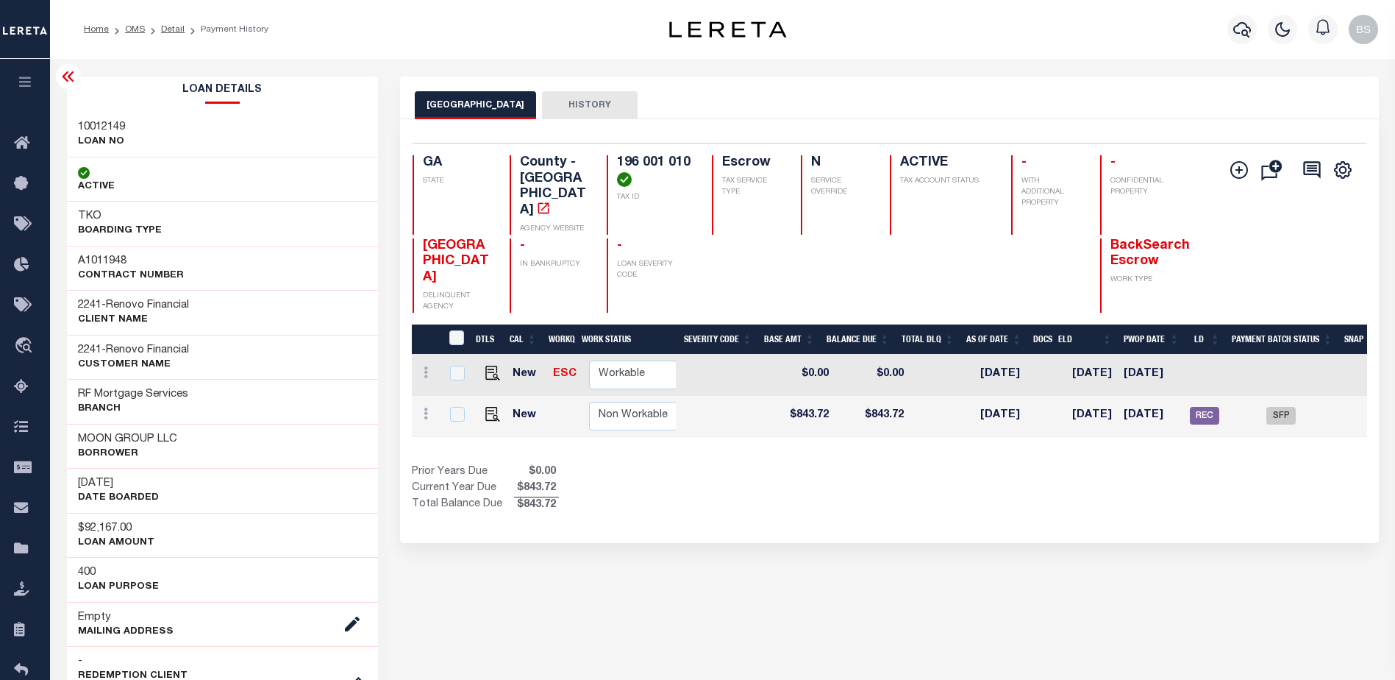
scroll to position [0, 488]
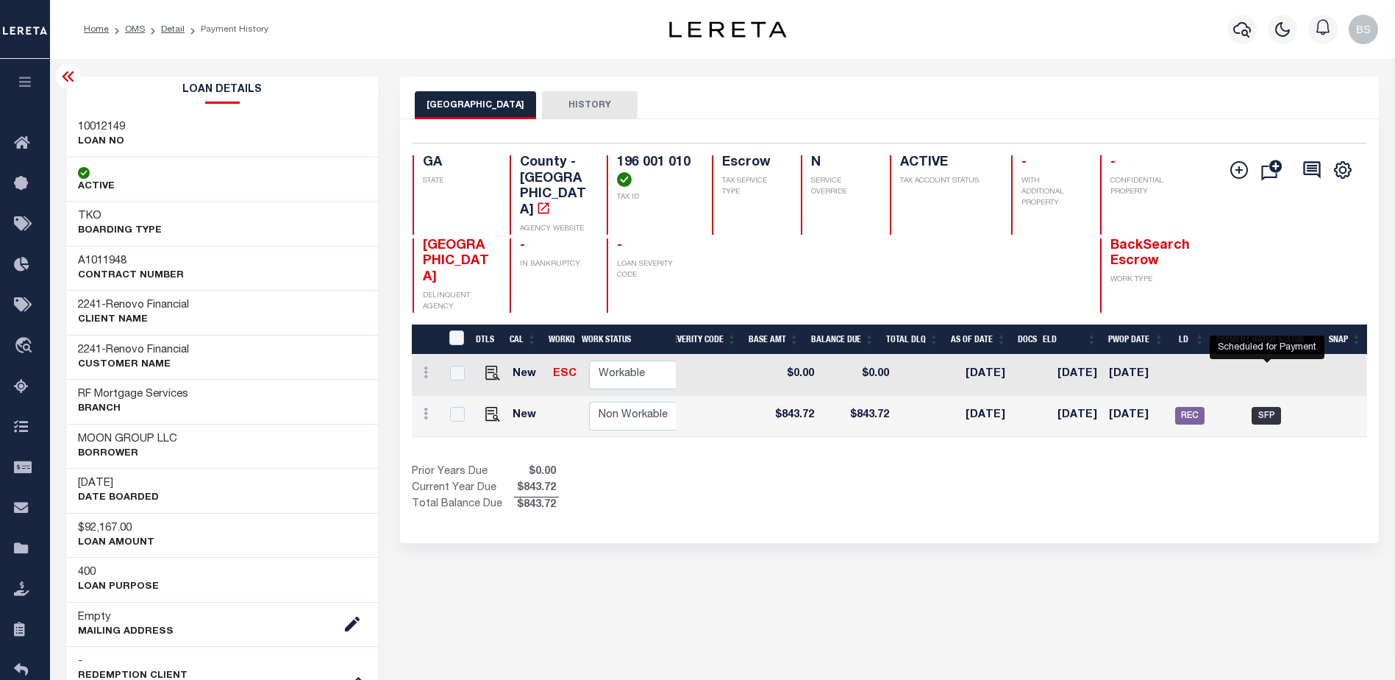
click at [1264, 407] on span "SFP" at bounding box center [1266, 416] width 29 height 18
checkbox input "true"
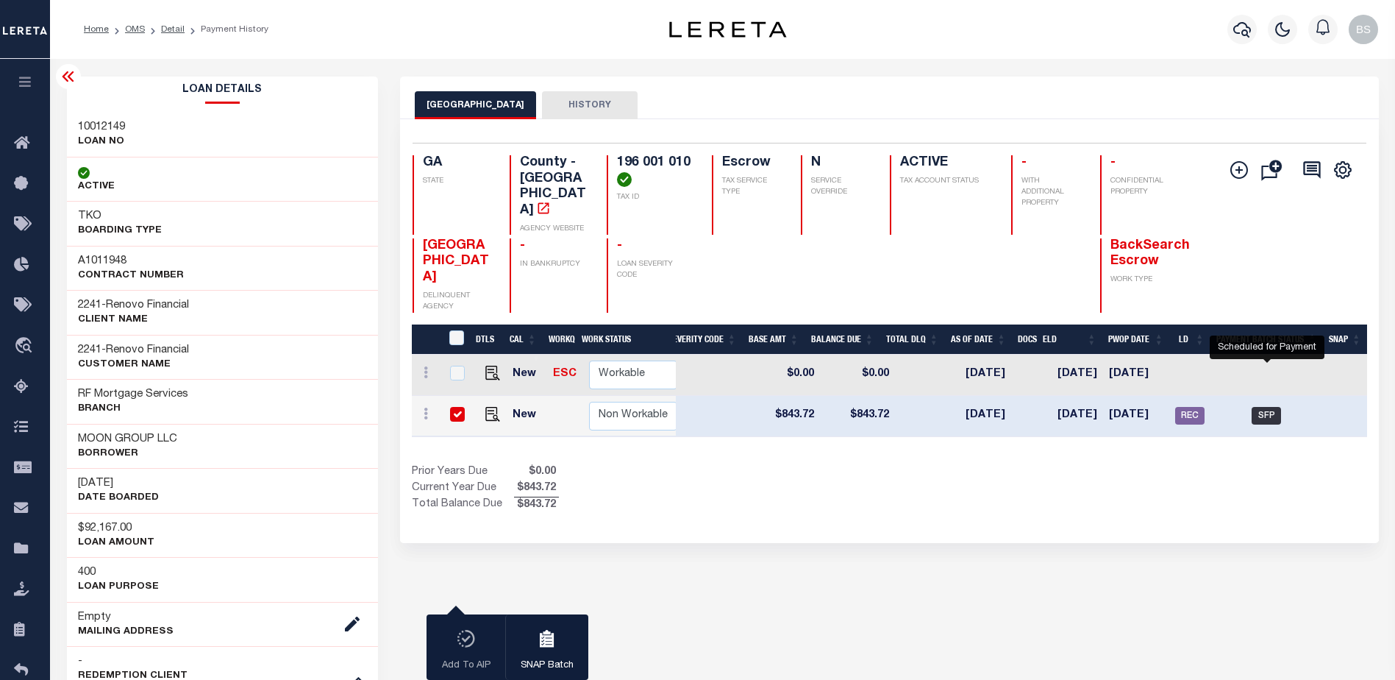
click at [1258, 407] on span "SFP" at bounding box center [1266, 416] width 29 height 18
checkbox input "false"
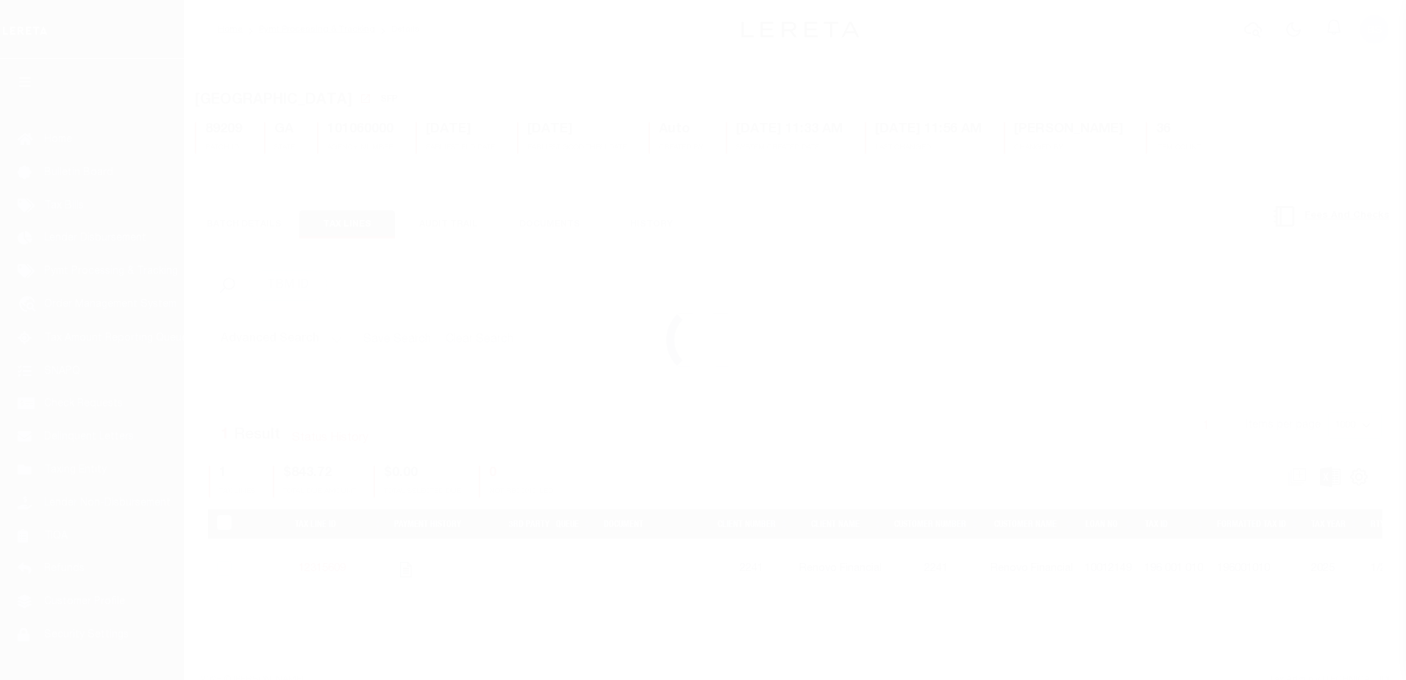
select select "SFP"
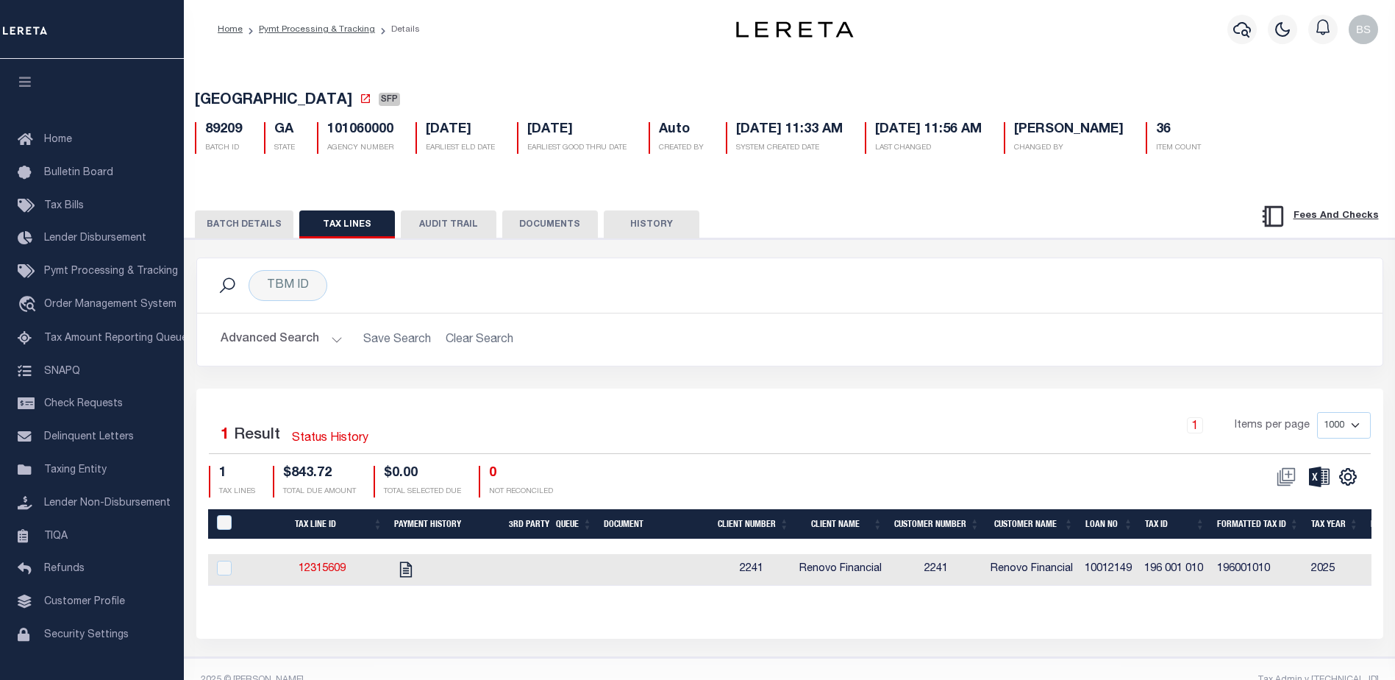
click at [243, 222] on button "BATCH DETAILS" at bounding box center [244, 224] width 99 height 28
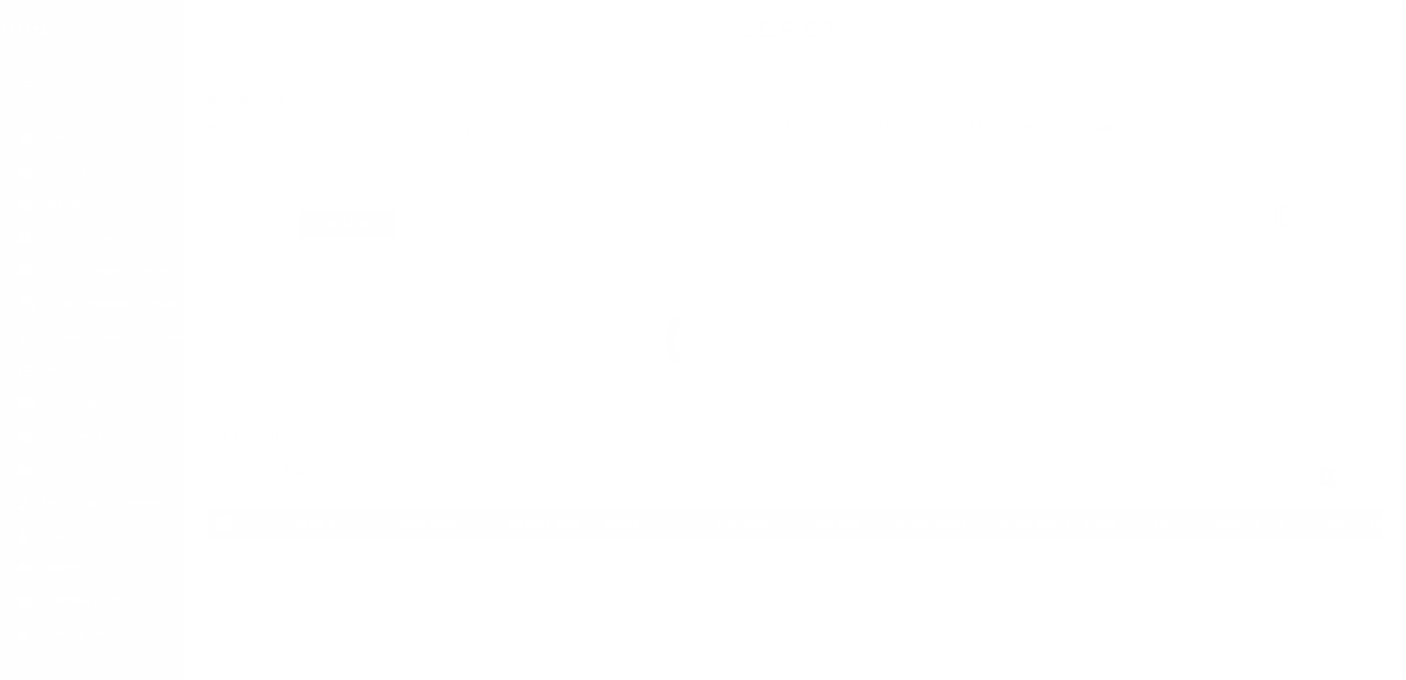
select select "SFP"
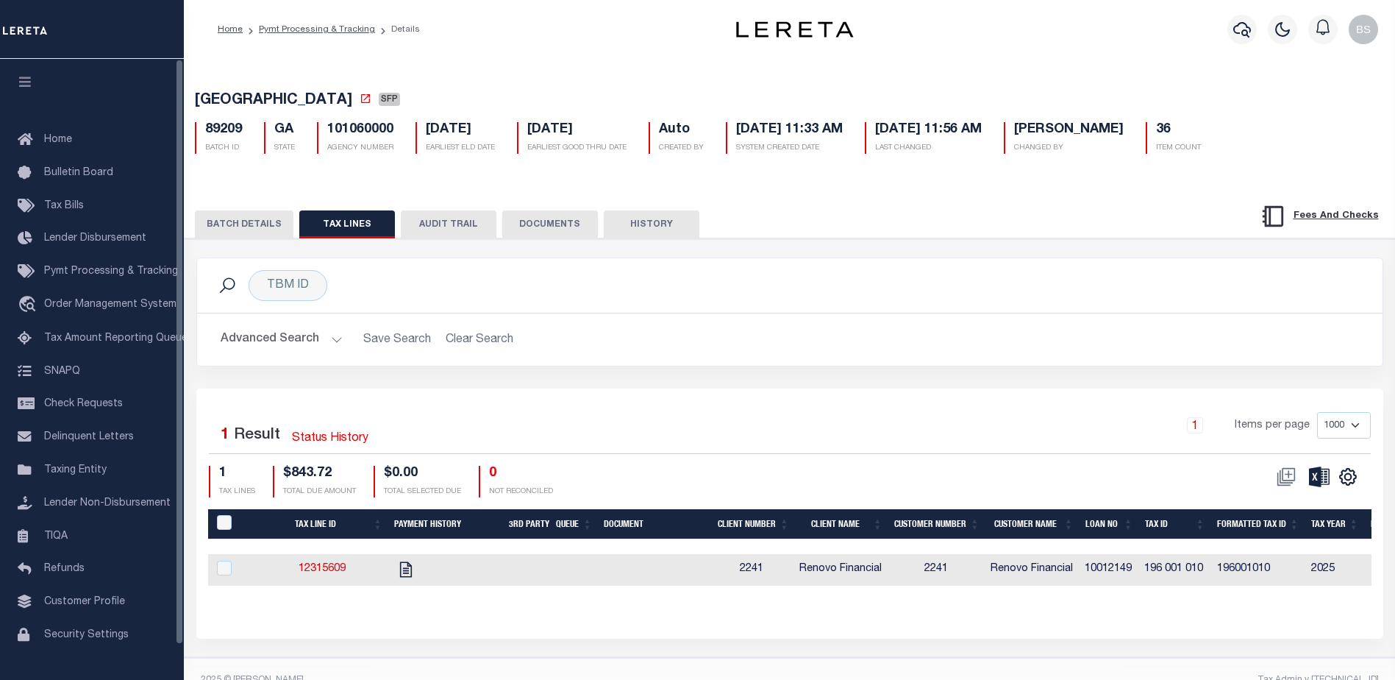
click at [225, 222] on button "BATCH DETAILS" at bounding box center [244, 224] width 99 height 28
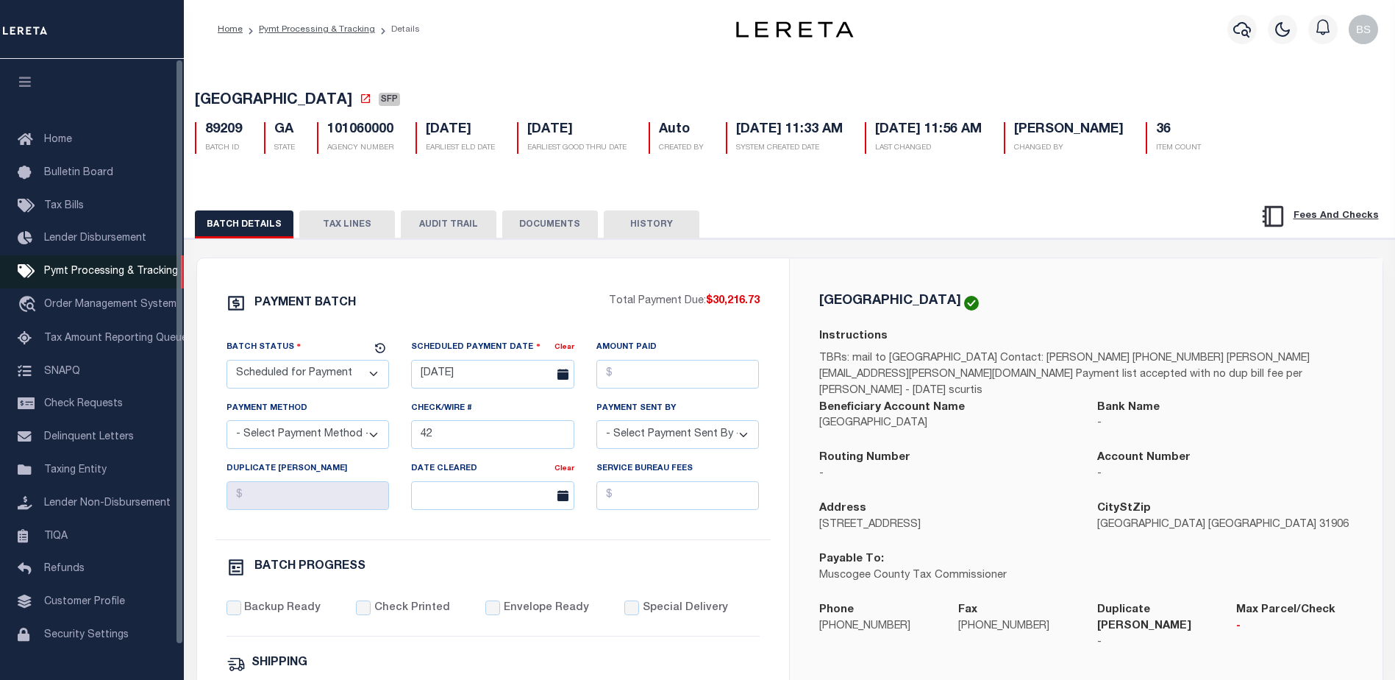
click at [79, 277] on span "Pymt Processing & Tracking" at bounding box center [111, 271] width 134 height 10
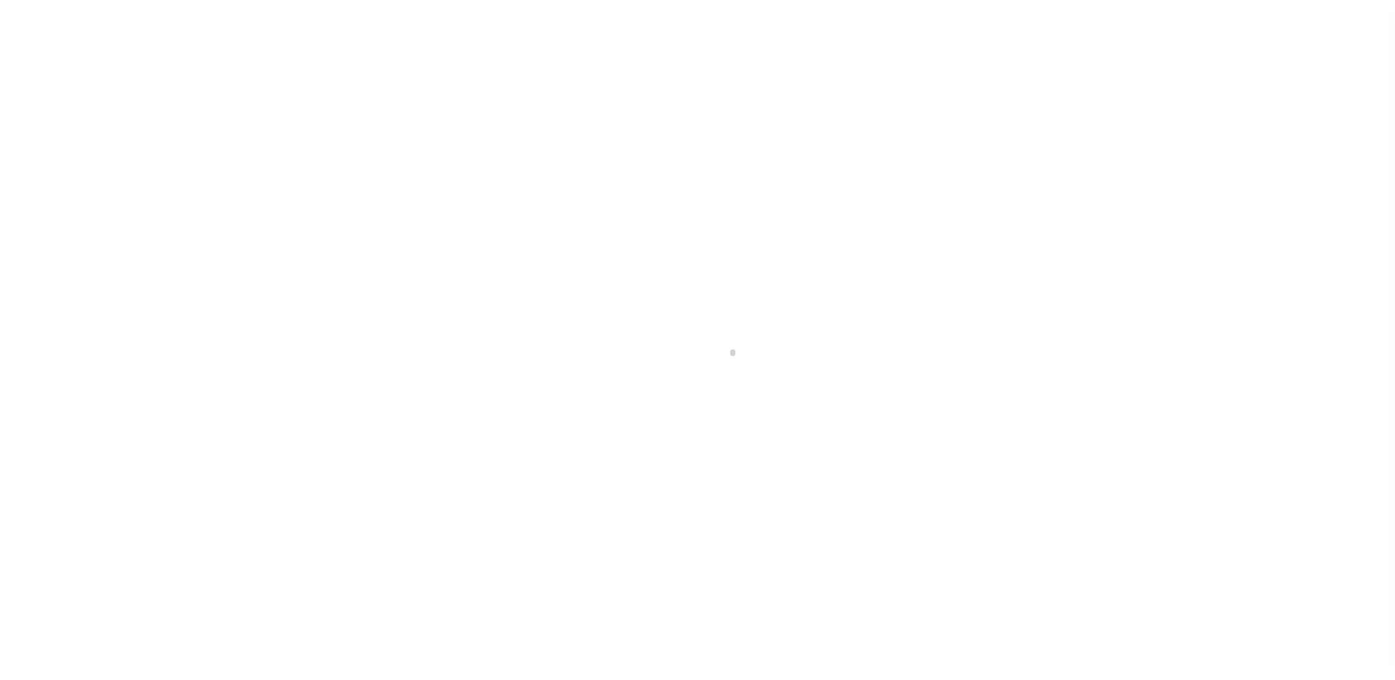
scroll to position [37, 0]
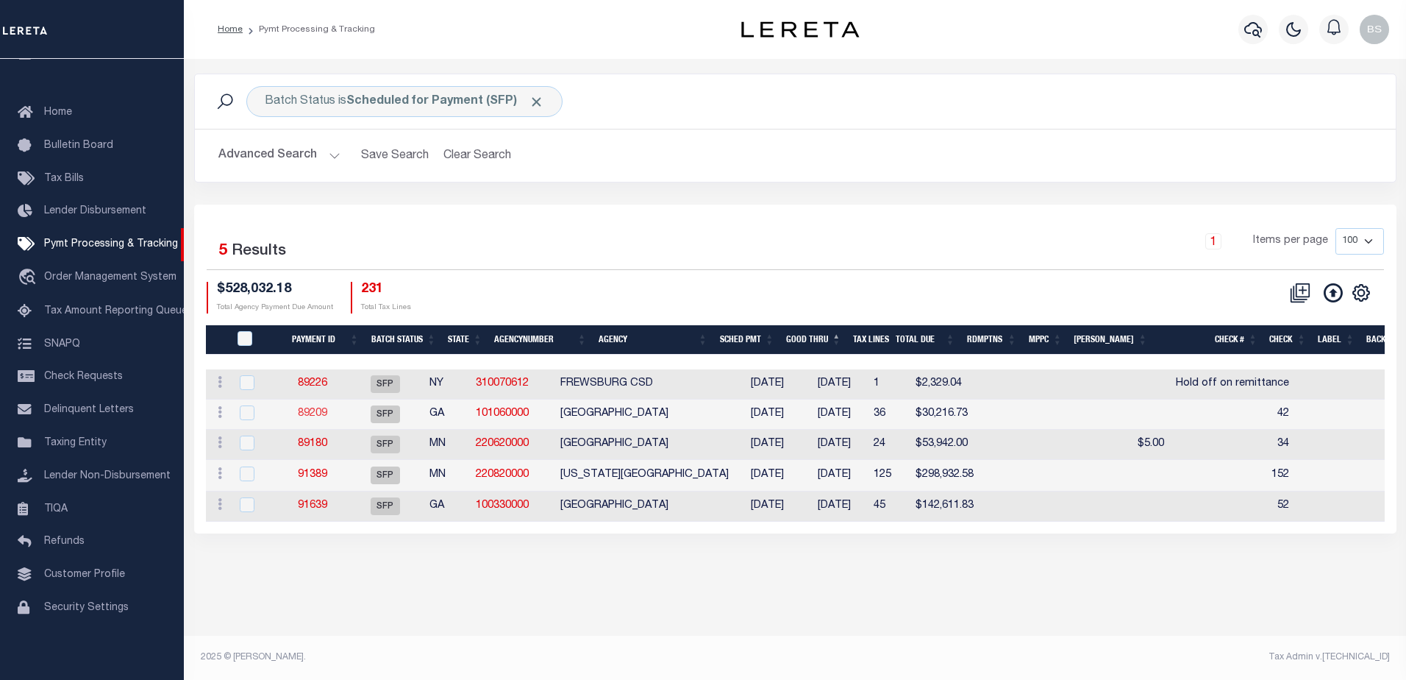
click at [314, 416] on link "89209" at bounding box center [312, 413] width 29 height 10
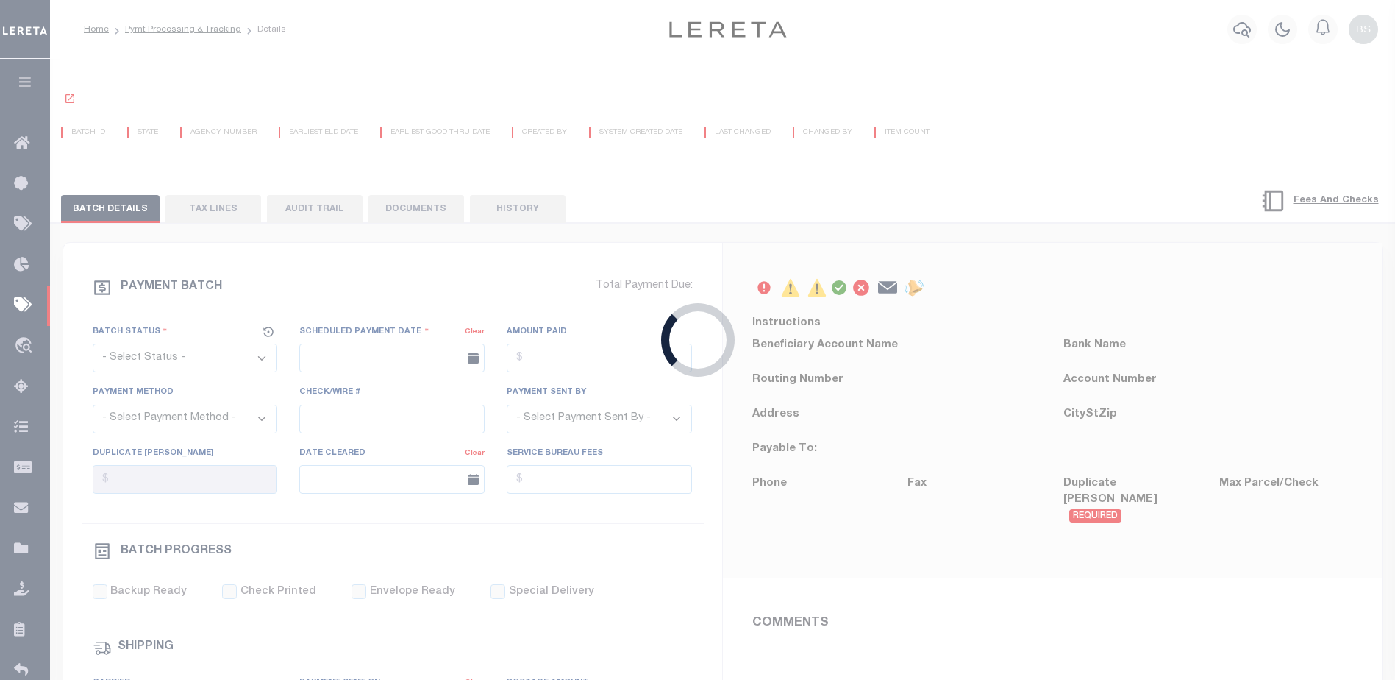
select select "SFP"
type input "[DATE]"
type input "42"
type input "N"
radio input "true"
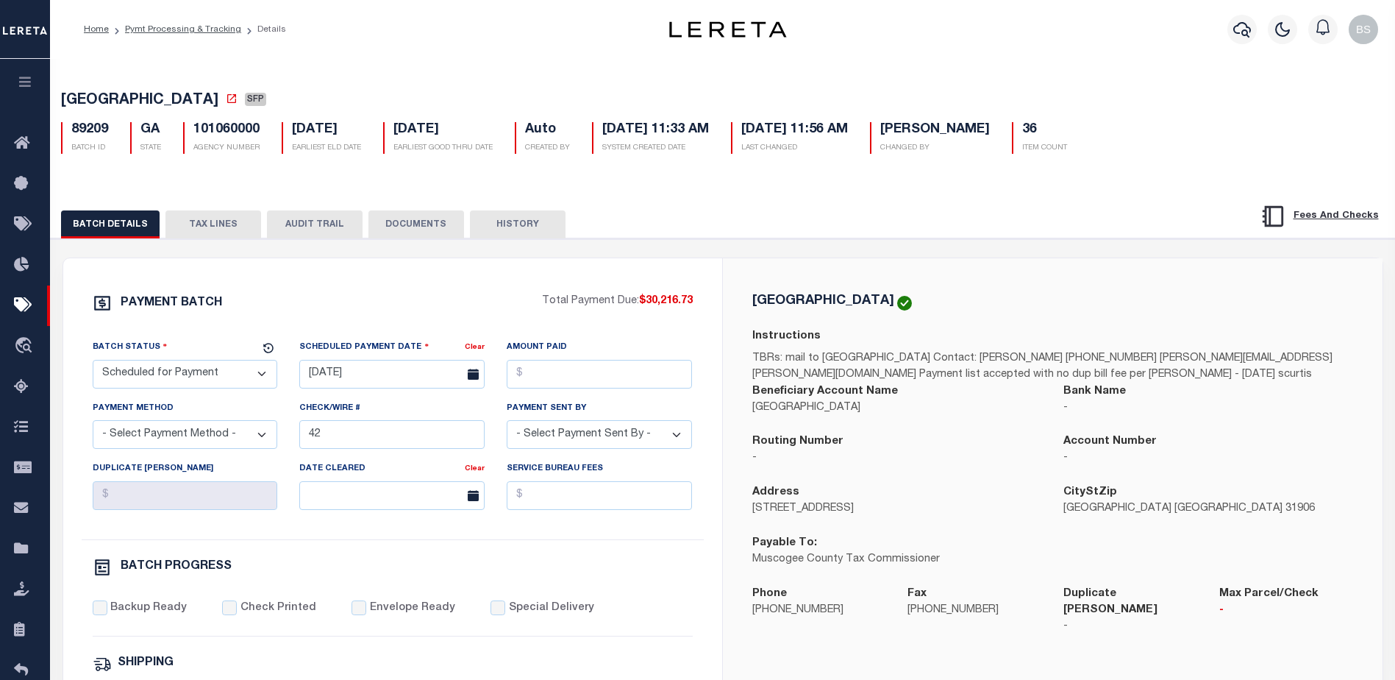
click at [232, 378] on select "- Select Status - Scheduled for Payment Ready For Payment Payment Sent Cleared …" at bounding box center [185, 374] width 185 height 29
select select "RFF"
click at [93, 363] on select "- Select Status - Scheduled for Payment Ready For Payment Payment Sent Cleared …" at bounding box center [185, 374] width 185 height 29
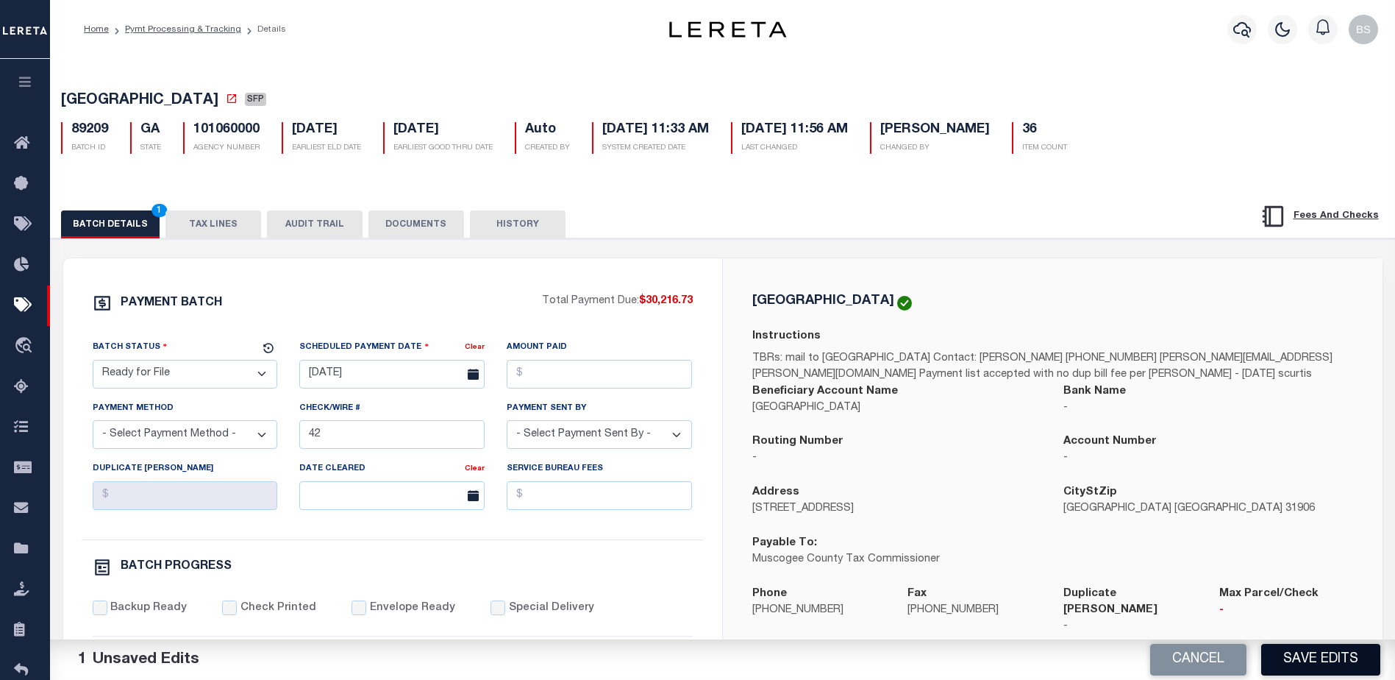
click at [1313, 663] on button "Save Edits" at bounding box center [1320, 660] width 119 height 32
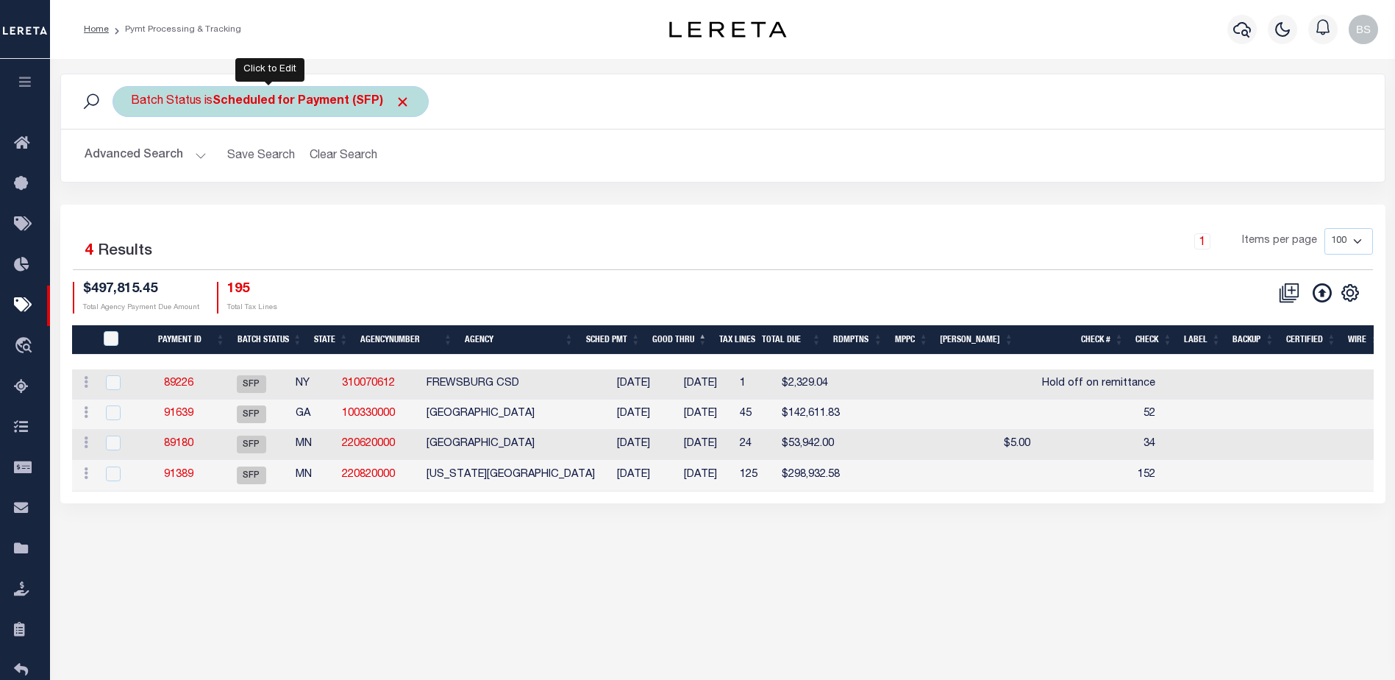
click at [352, 103] on b "Scheduled for Payment (SFP)" at bounding box center [312, 102] width 198 height 12
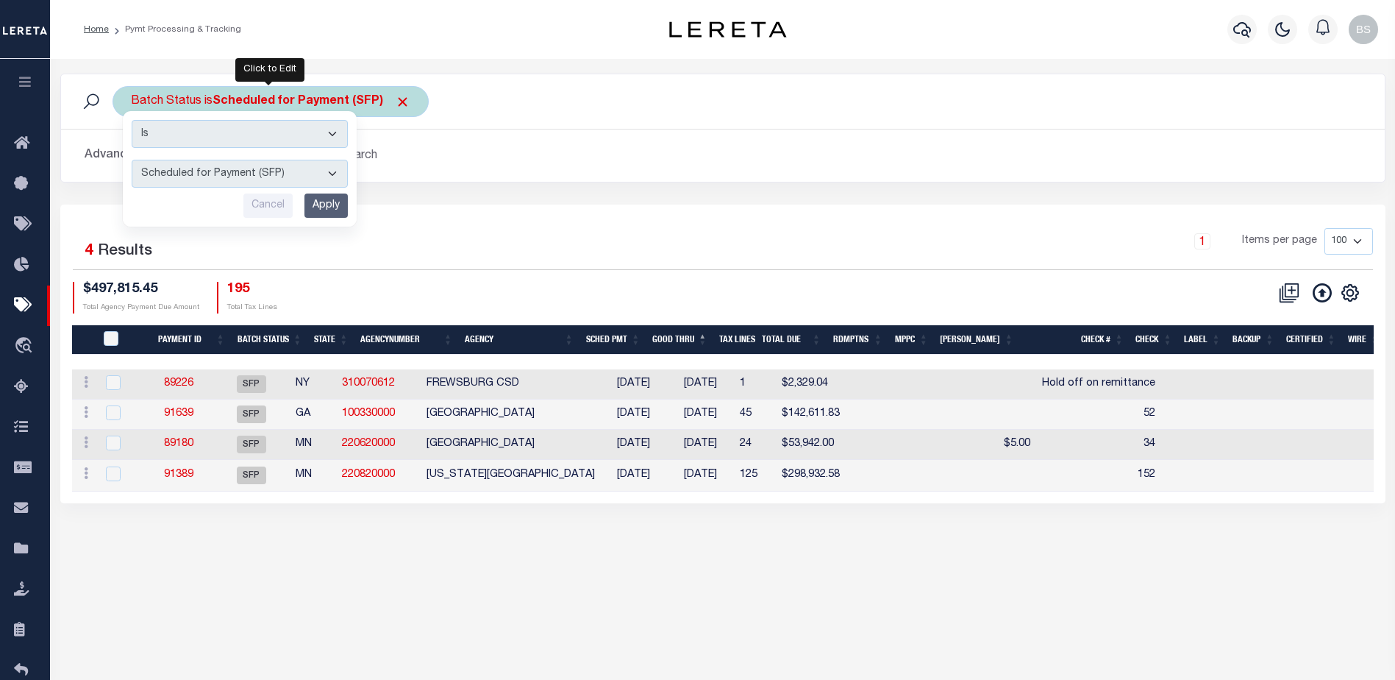
click at [330, 171] on select "Awaiting Funds (AWF) Cleared and Complete (CAC) New Check Needed (NCN) Payment …" at bounding box center [240, 174] width 216 height 28
select select "RFF"
click at [132, 160] on select "Awaiting Funds (AWF) Cleared and Complete (CAC) New Check Needed (NCN) Payment …" at bounding box center [240, 174] width 216 height 28
click at [329, 200] on input "Apply" at bounding box center [325, 205] width 43 height 24
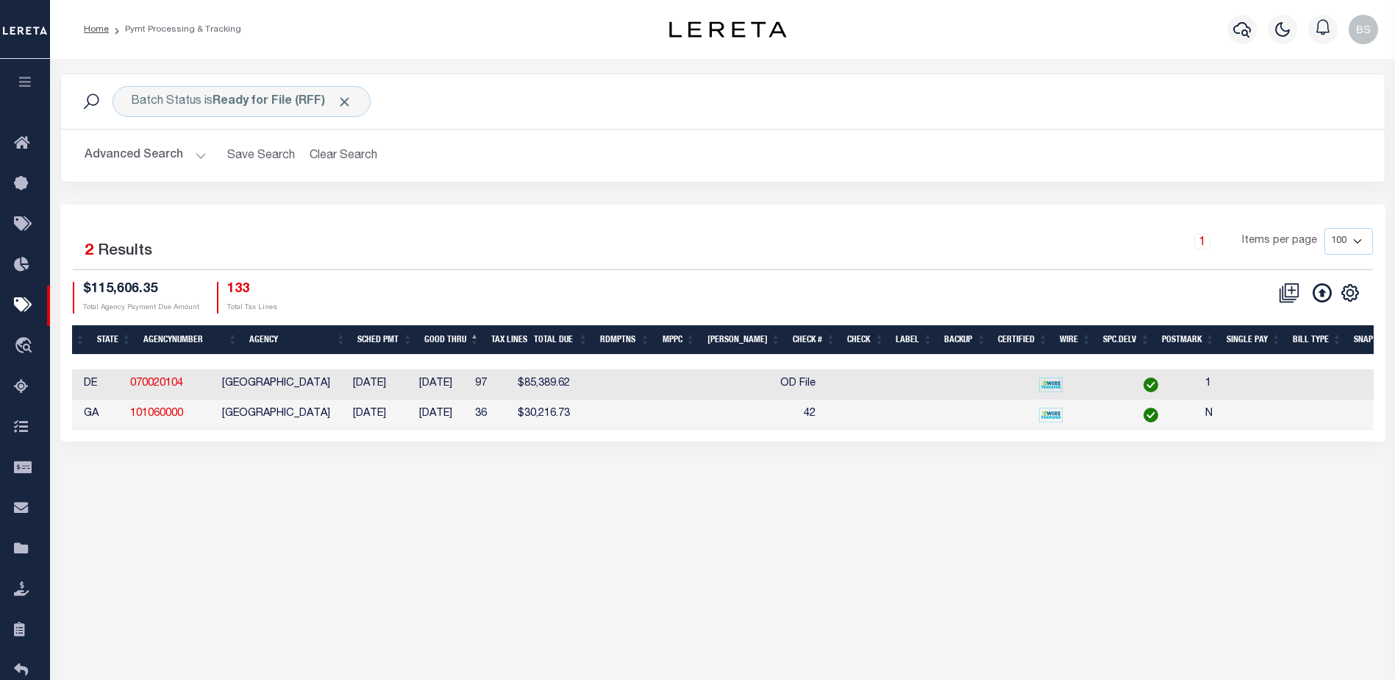
scroll to position [0, 297]
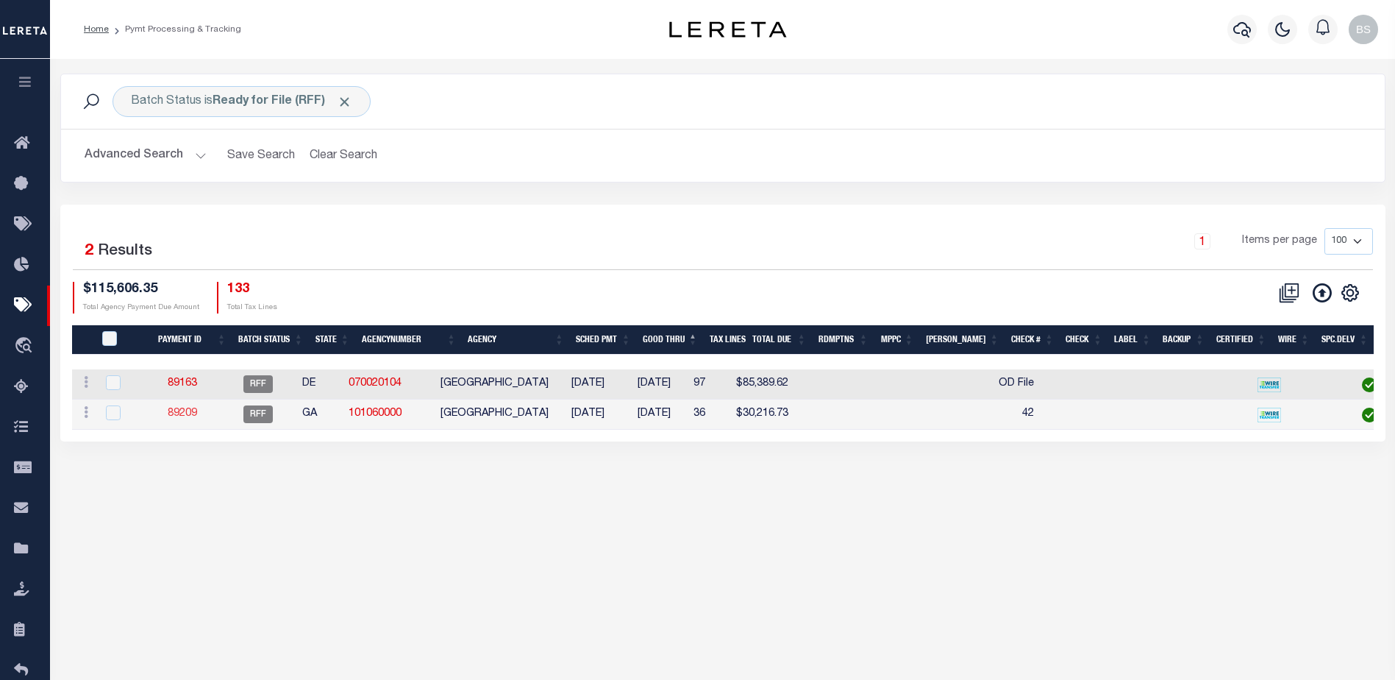
click at [188, 416] on link "89209" at bounding box center [182, 413] width 29 height 10
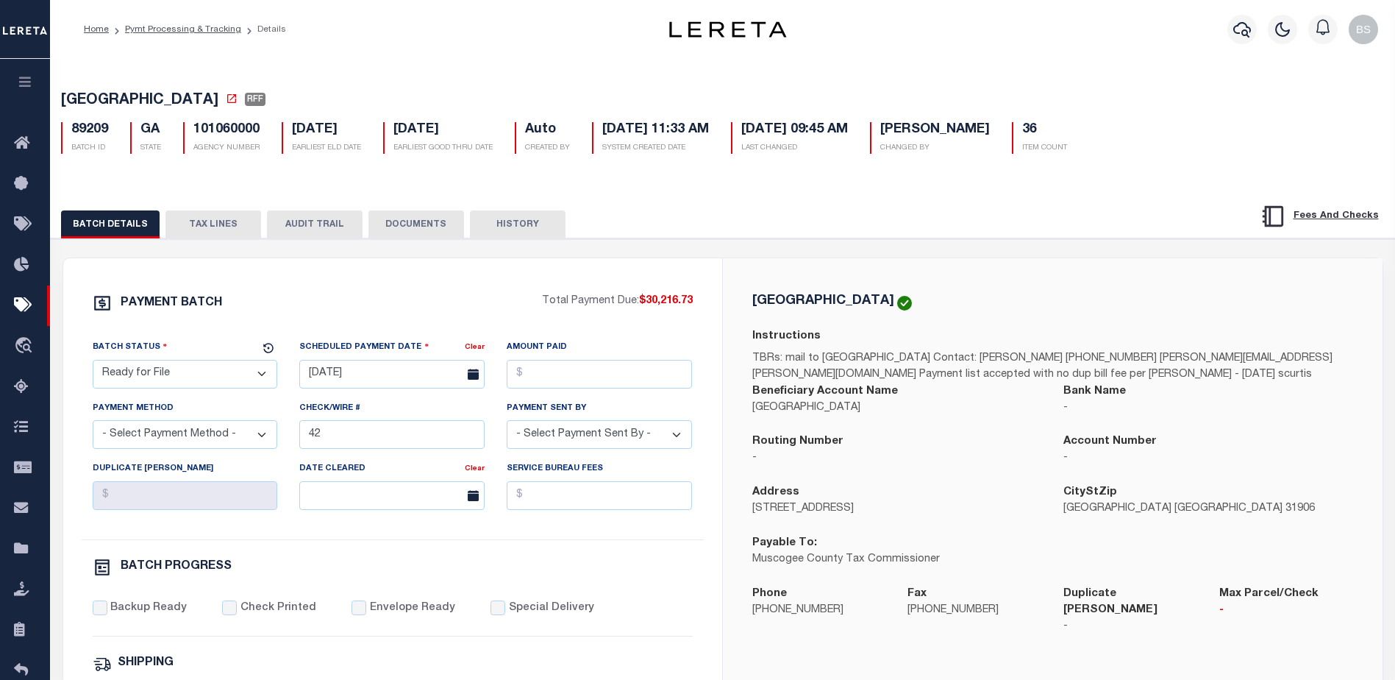
click at [210, 229] on button "TAX LINES" at bounding box center [213, 224] width 96 height 28
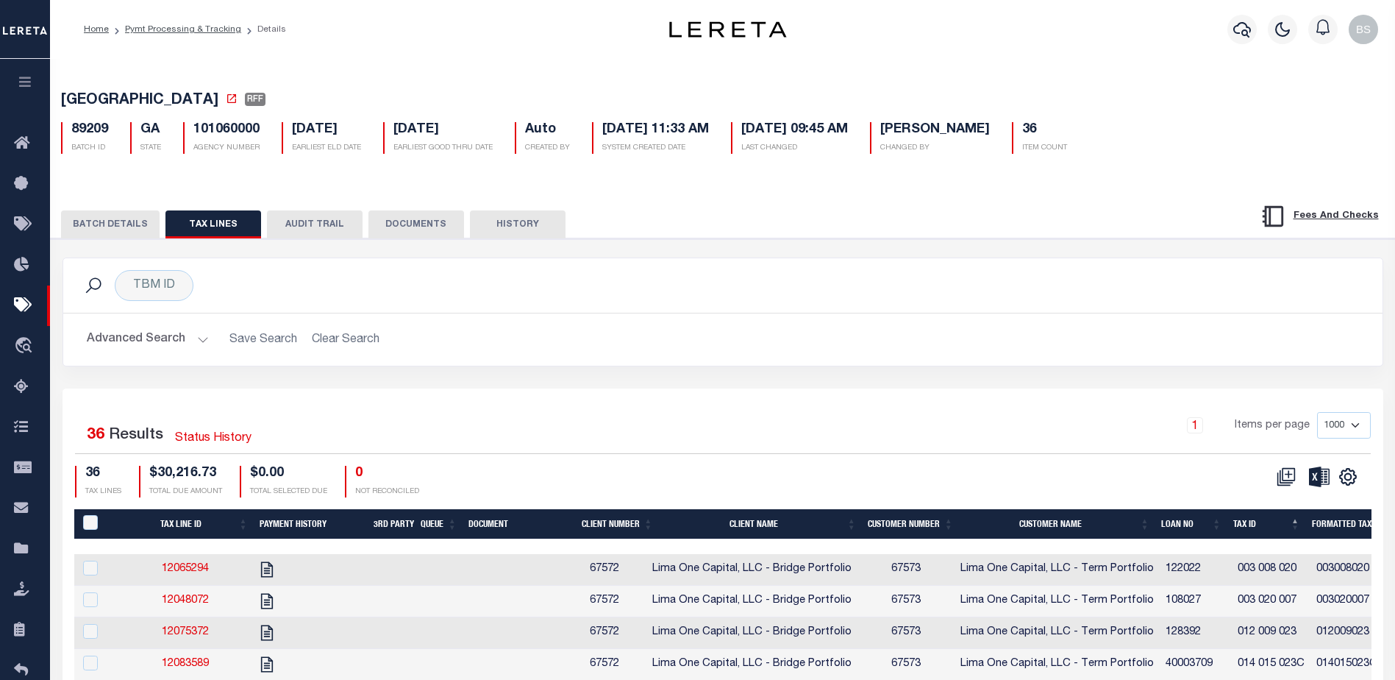
click at [121, 227] on button "BATCH DETAILS" at bounding box center [110, 224] width 99 height 28
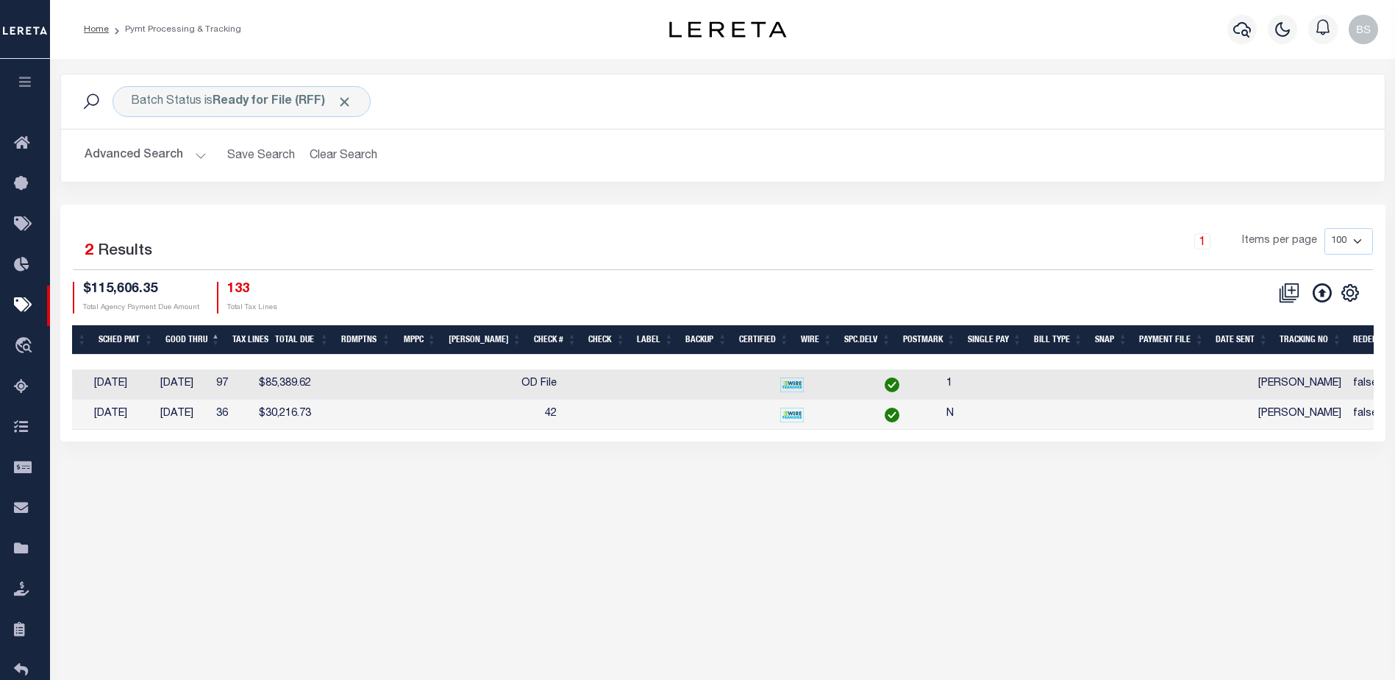
scroll to position [0, 445]
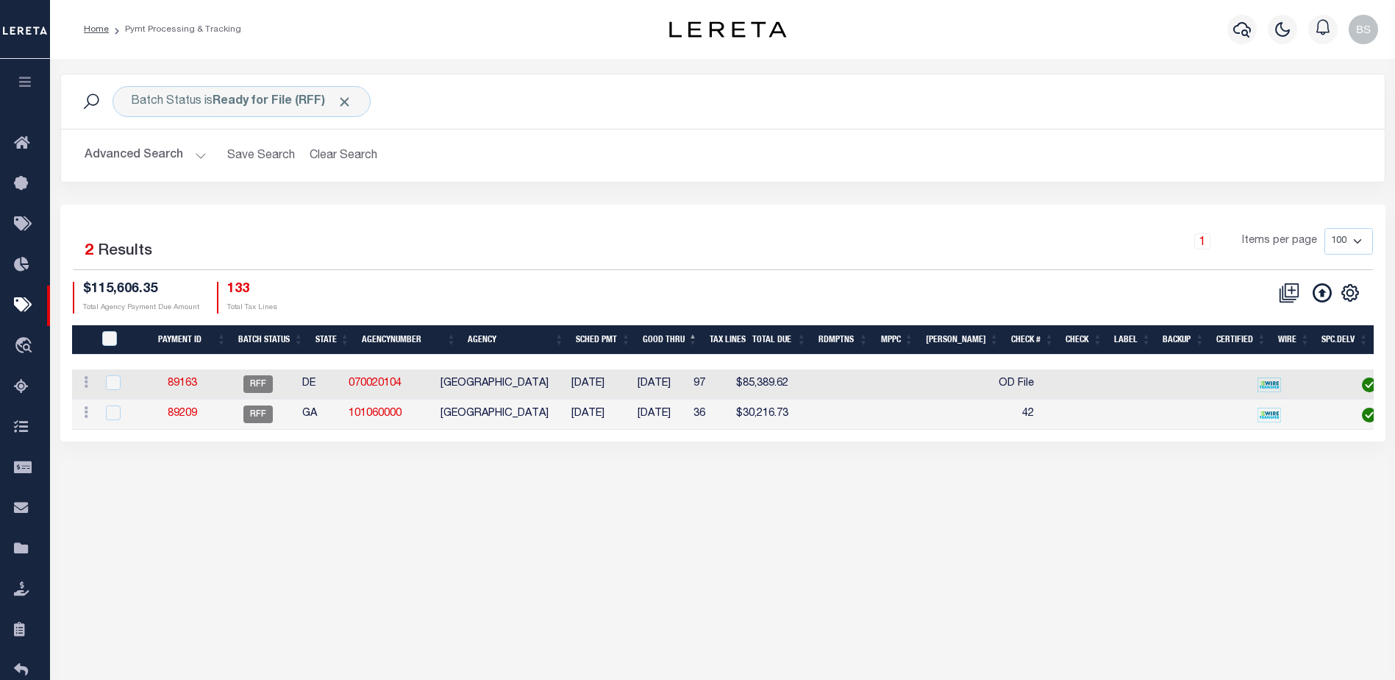
click at [429, 216] on div "1 Selected 2 Results 1 Items per page 100 200 500 1000 $115,606.35" at bounding box center [722, 322] width 1325 height 237
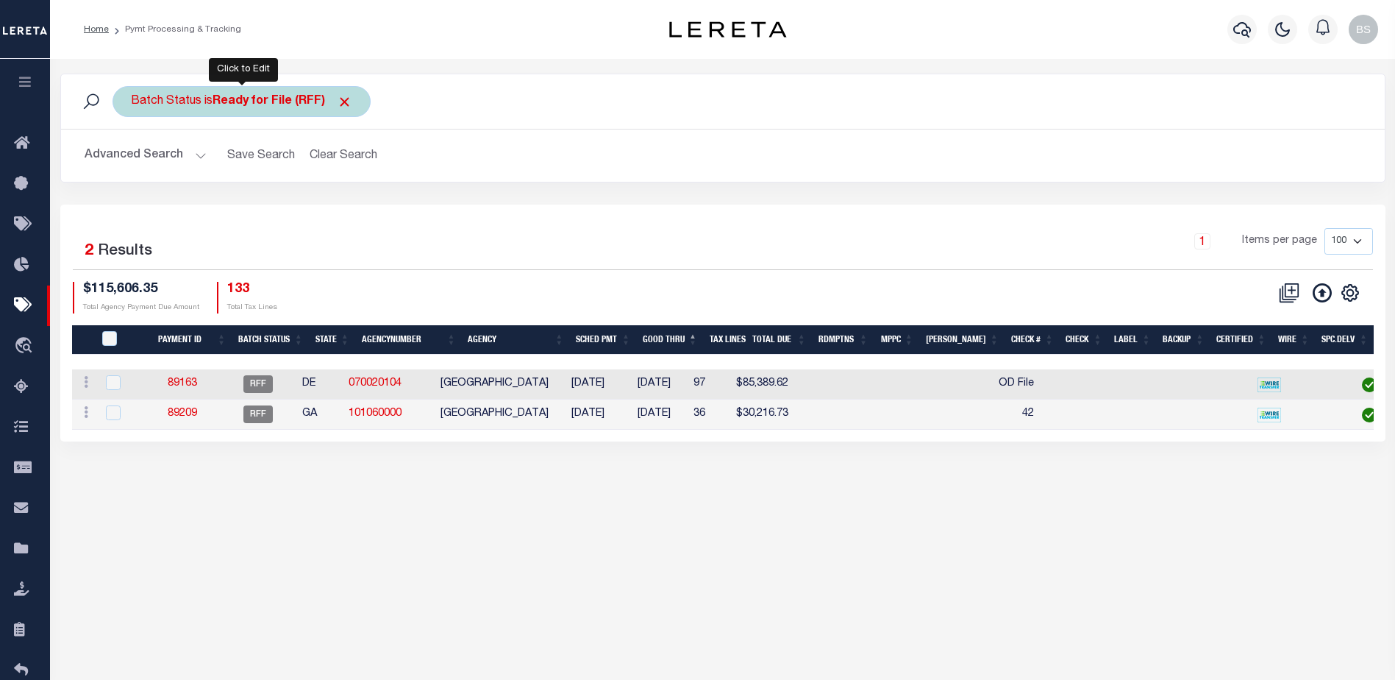
click at [306, 100] on b "Ready for File (RFF)" at bounding box center [283, 102] width 140 height 12
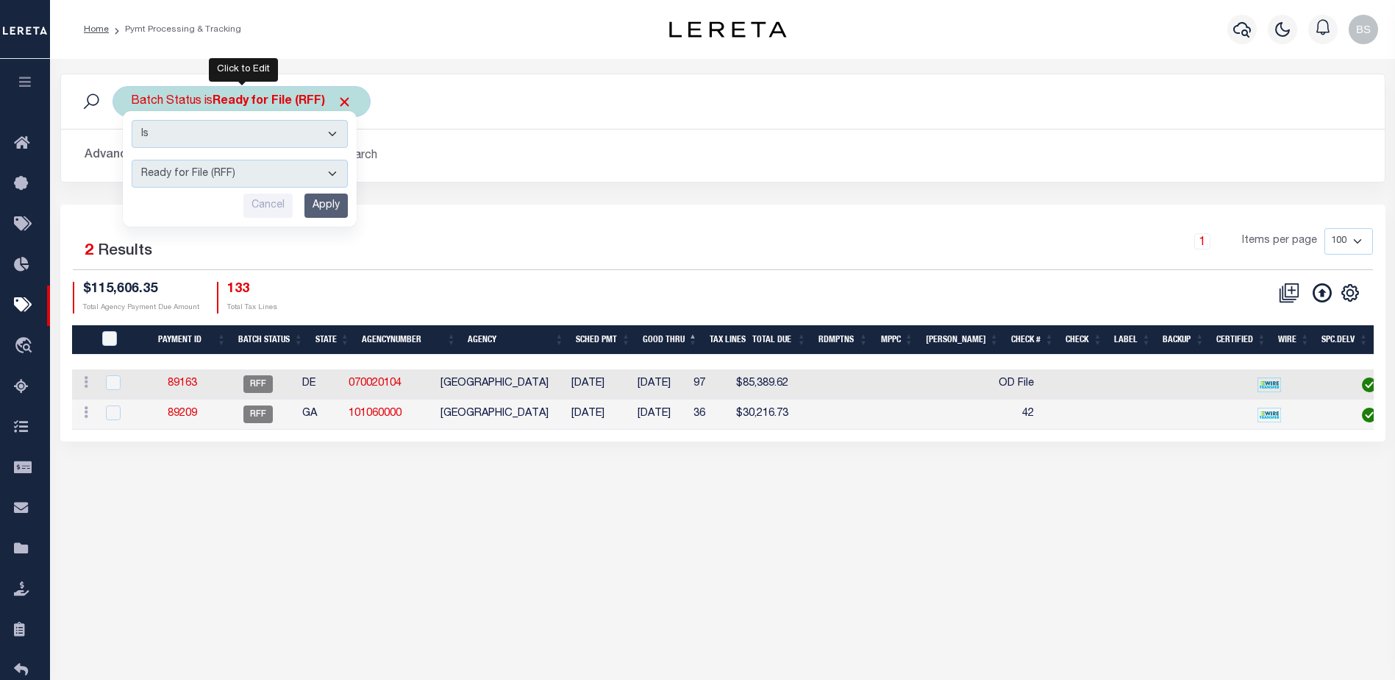
click at [327, 171] on select "Awaiting Funds (AWF) Cleared and Complete (CAC) New Check Needed (NCN) Payment …" at bounding box center [240, 174] width 216 height 28
select select "SFP"
click at [132, 160] on select "Awaiting Funds (AWF) Cleared and Complete (CAC) New Check Needed (NCN) Payment …" at bounding box center [240, 174] width 216 height 28
click at [325, 207] on input "Apply" at bounding box center [325, 205] width 43 height 24
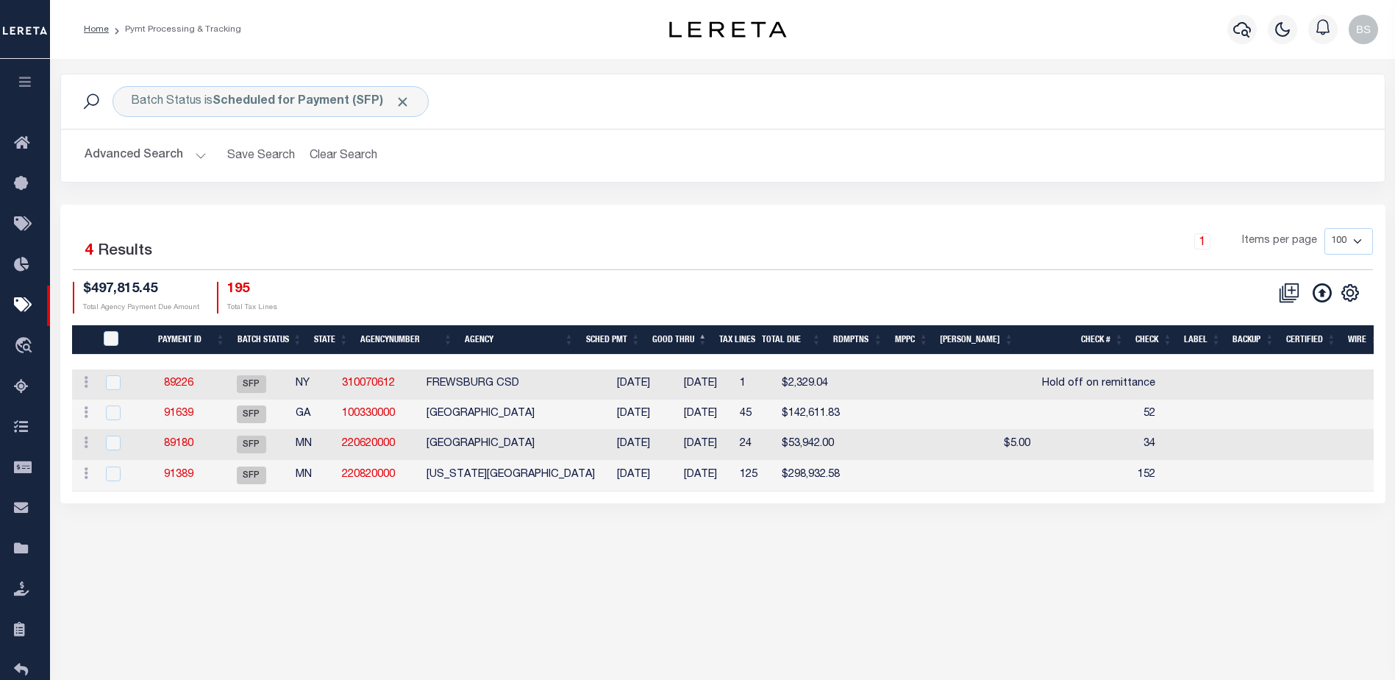
click at [192, 157] on button "Advanced Search" at bounding box center [146, 155] width 122 height 29
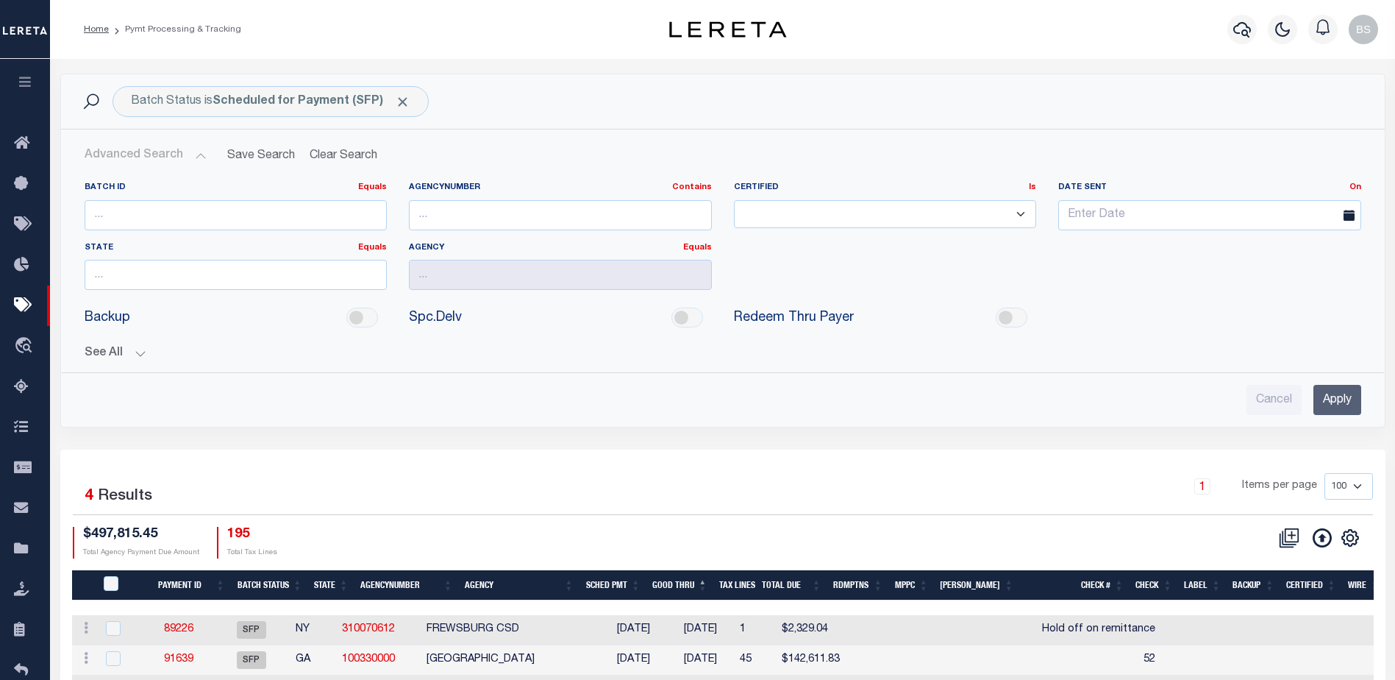
click at [138, 351] on button "See All" at bounding box center [723, 353] width 1277 height 14
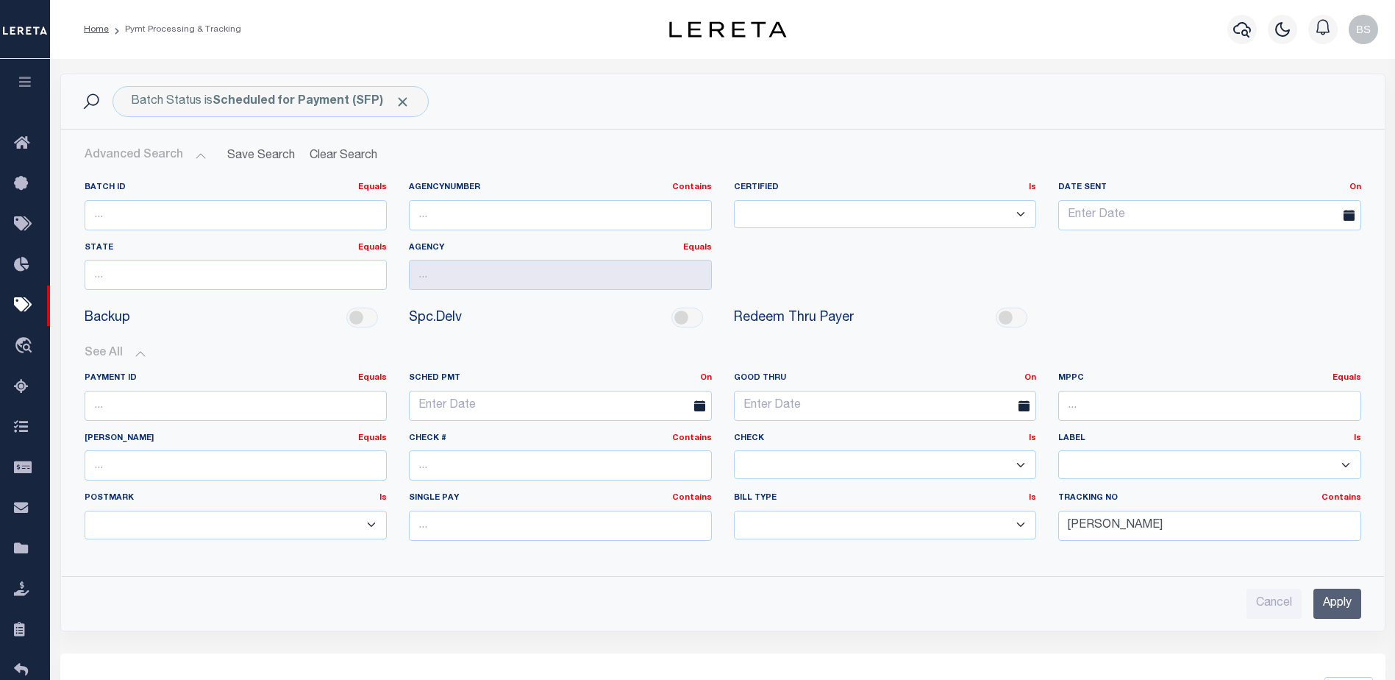
click at [1327, 609] on input "Apply" at bounding box center [1338, 603] width 48 height 30
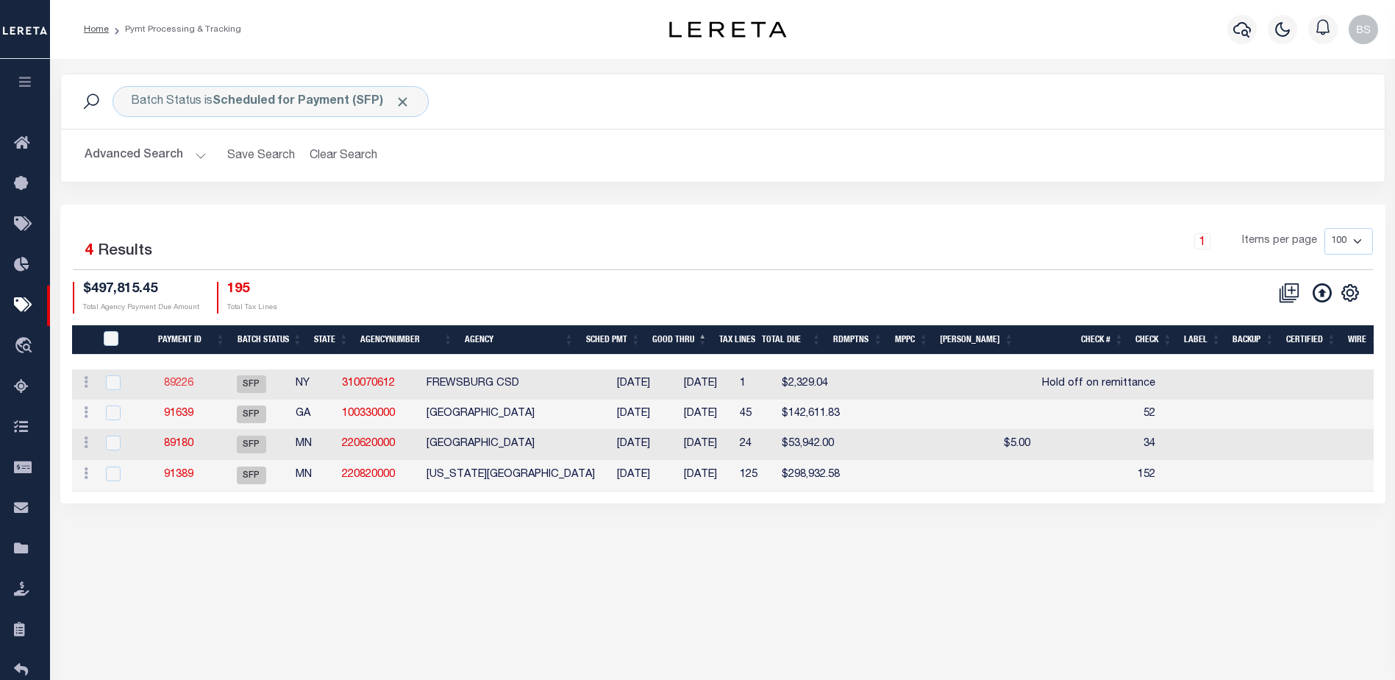
click at [193, 386] on link "89226" at bounding box center [178, 383] width 29 height 10
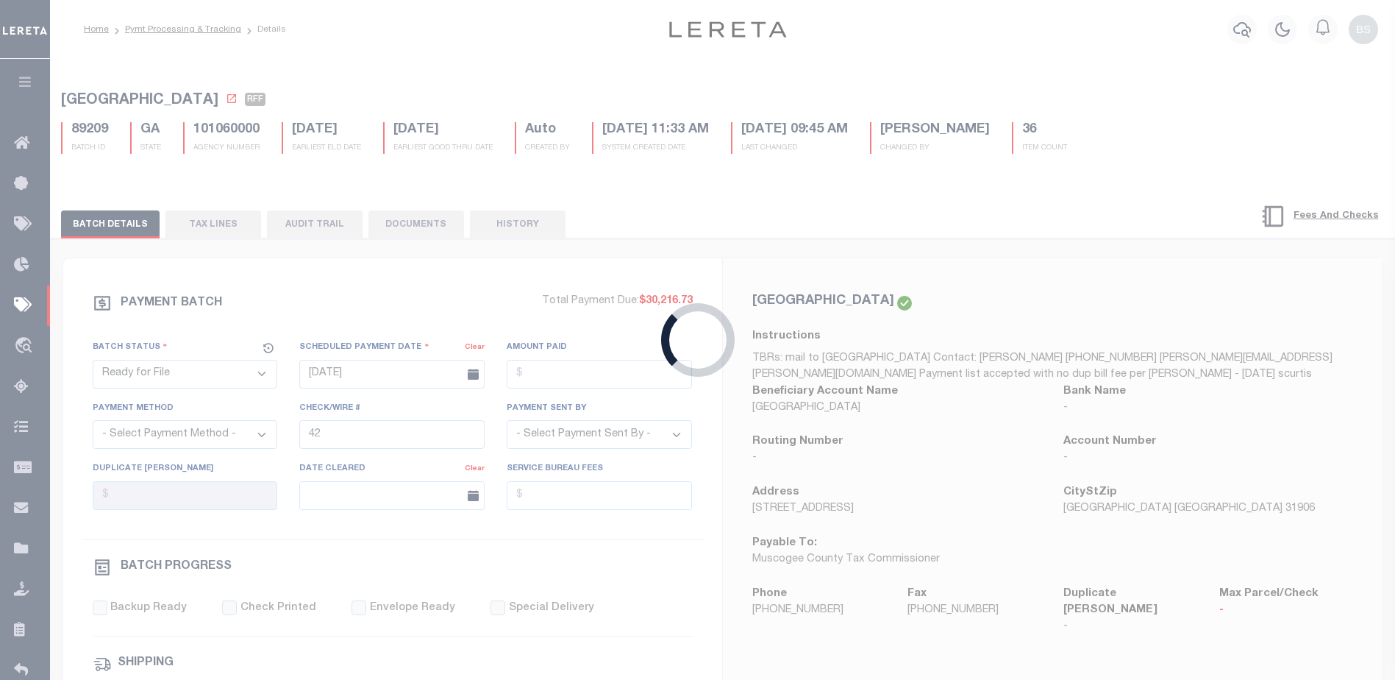
select select "SFP"
type input "[DATE]"
type input "Hold off on remittance"
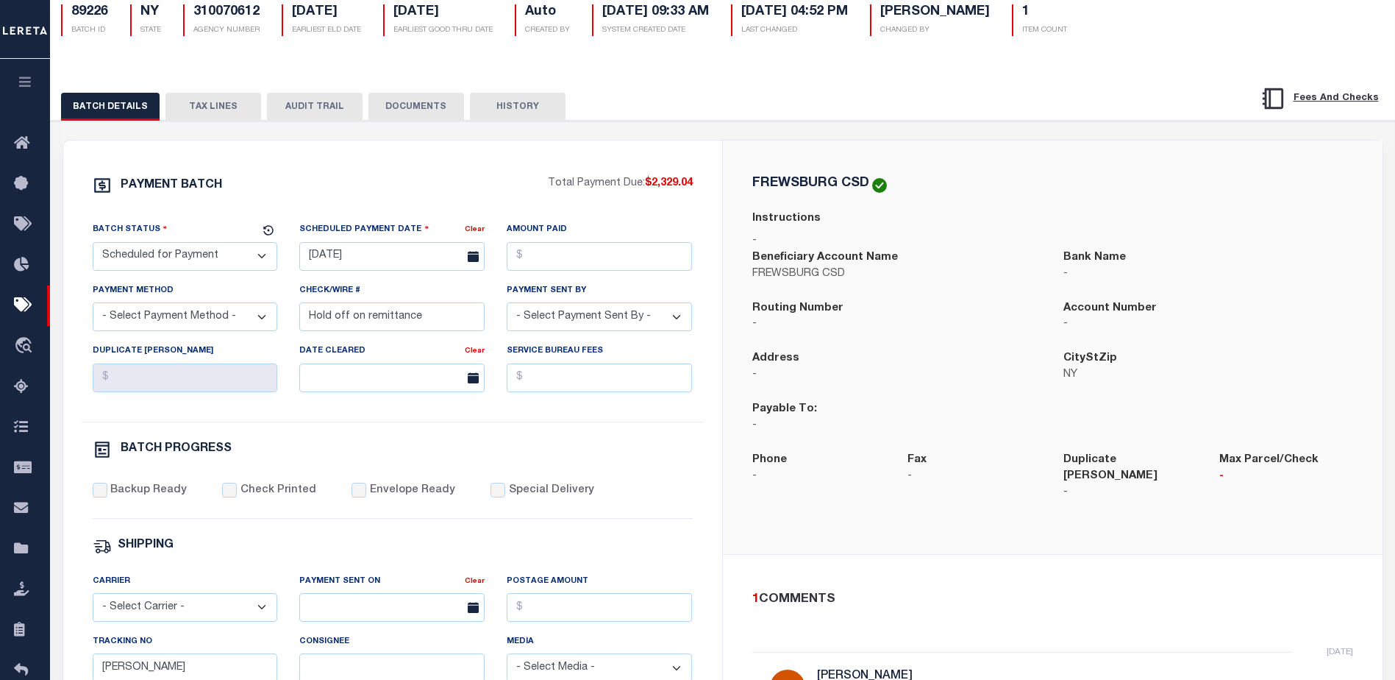
scroll to position [221, 0]
